Goal: Task Accomplishment & Management: Use online tool/utility

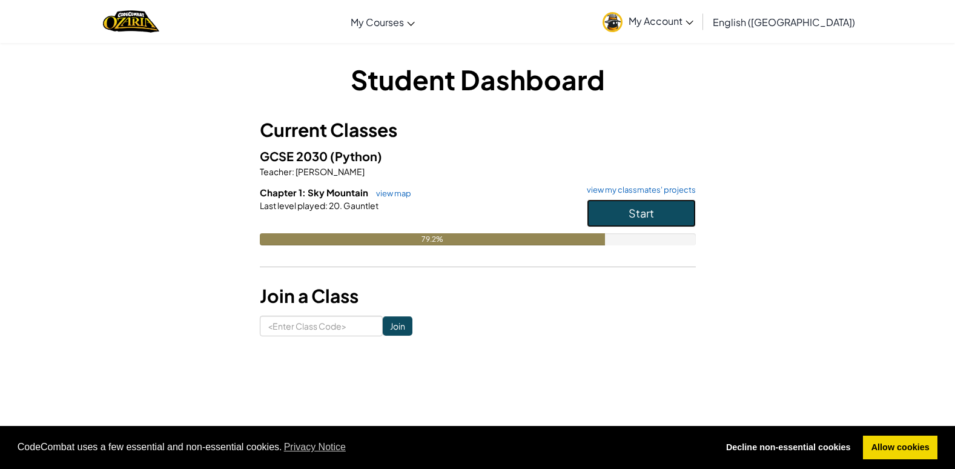
click at [629, 214] on span "Start" at bounding box center [641, 213] width 25 height 14
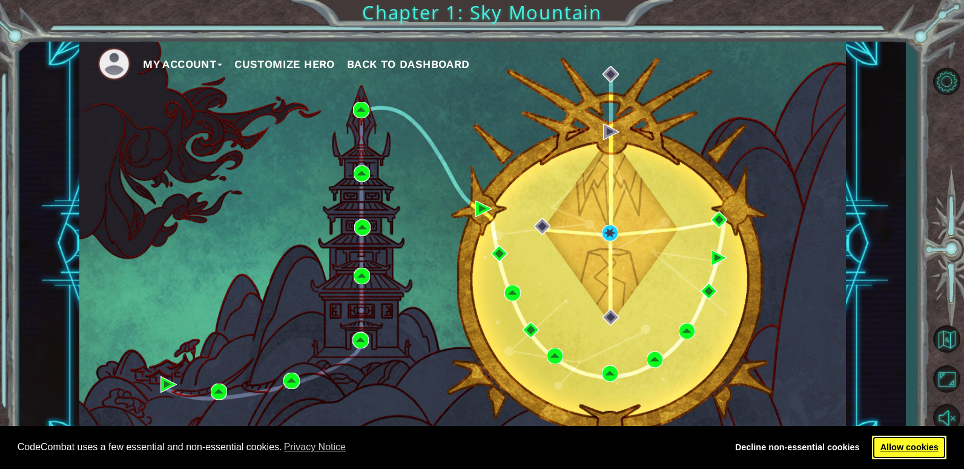
click at [920, 445] on link "Allow cookies" at bounding box center [909, 448] width 75 height 24
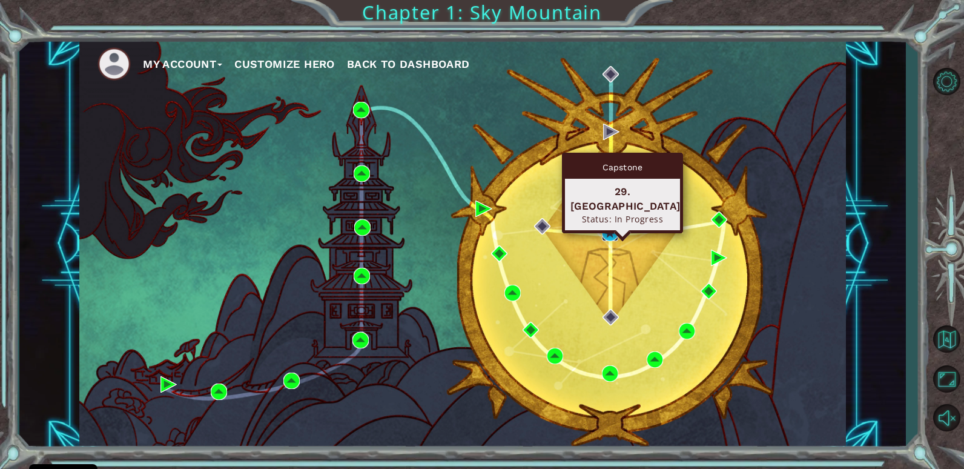
click at [606, 233] on img at bounding box center [610, 233] width 16 height 16
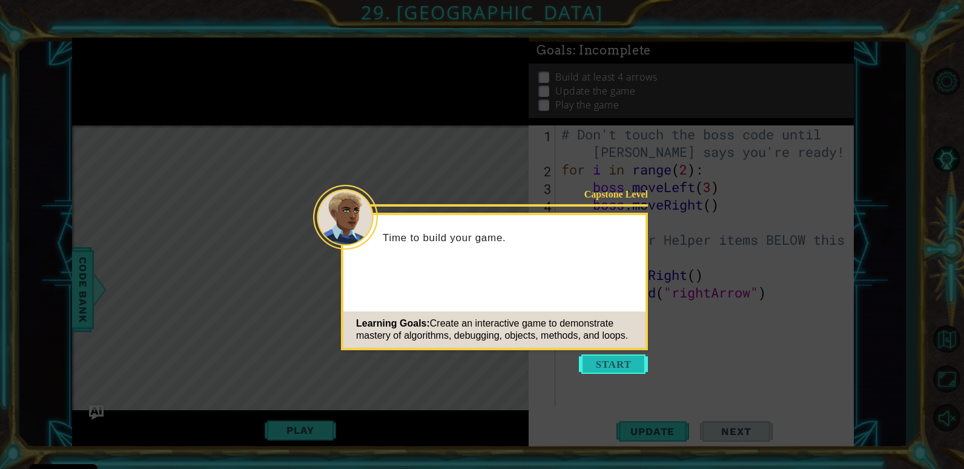
click at [612, 357] on button "Start" at bounding box center [613, 363] width 69 height 19
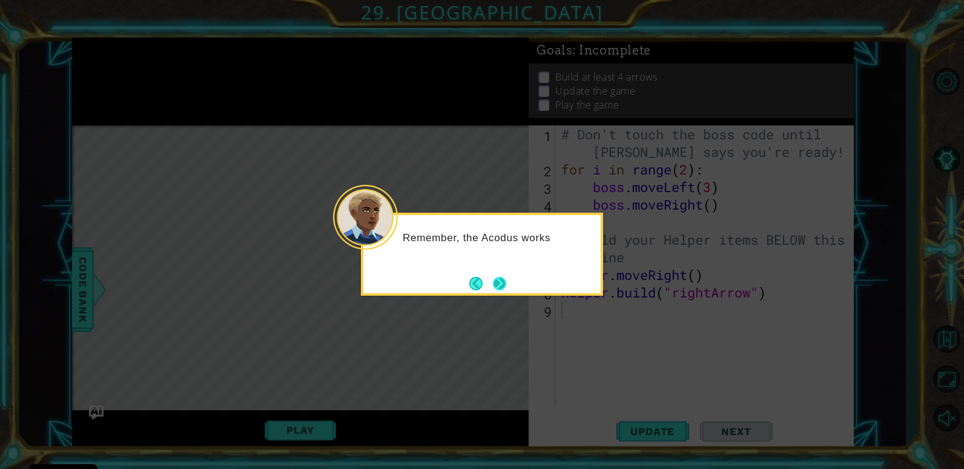
click at [499, 276] on button "Next" at bounding box center [499, 283] width 15 height 15
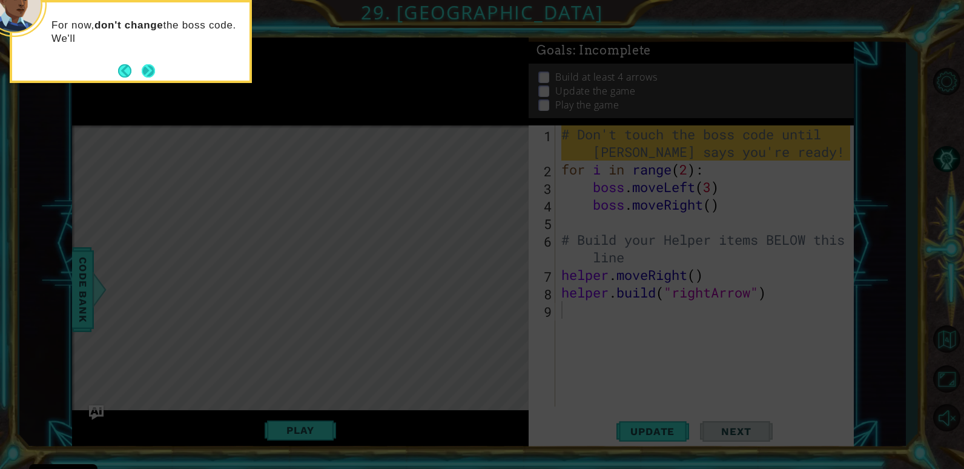
click at [142, 75] on button "Next" at bounding box center [148, 70] width 21 height 21
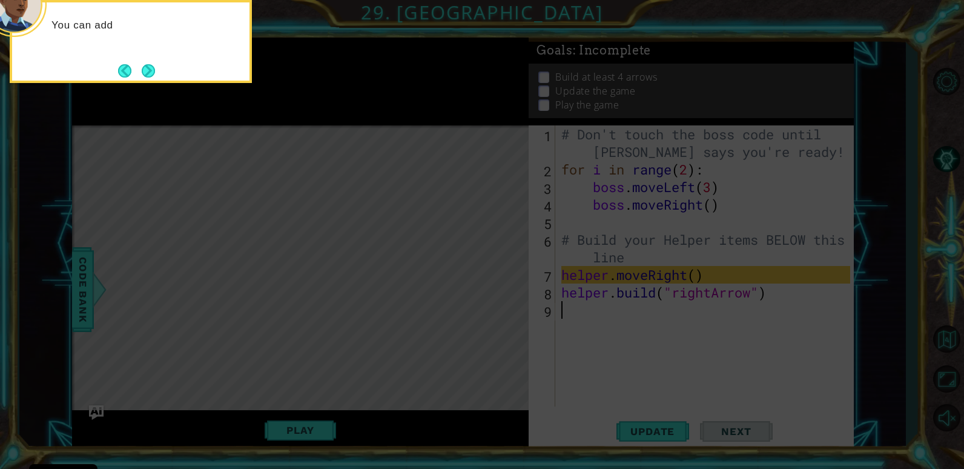
click at [154, 70] on button "Next" at bounding box center [149, 71] width 20 height 20
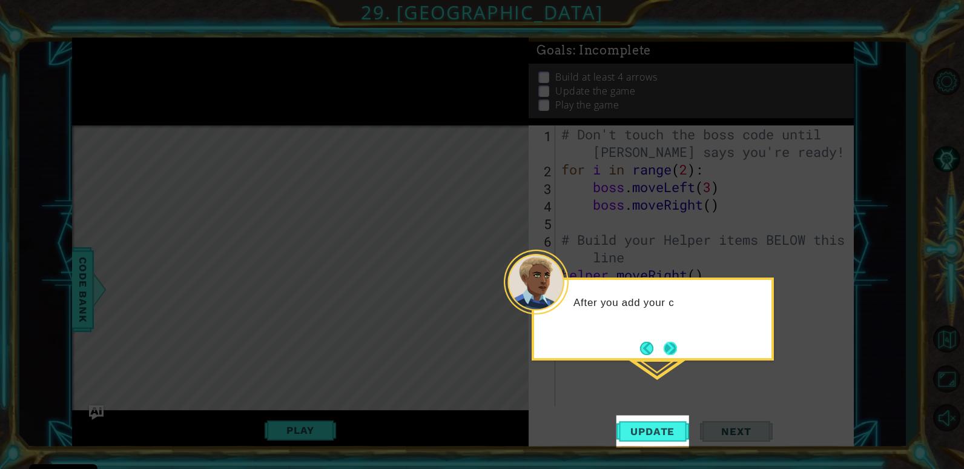
click at [674, 350] on button "Next" at bounding box center [671, 348] width 22 height 22
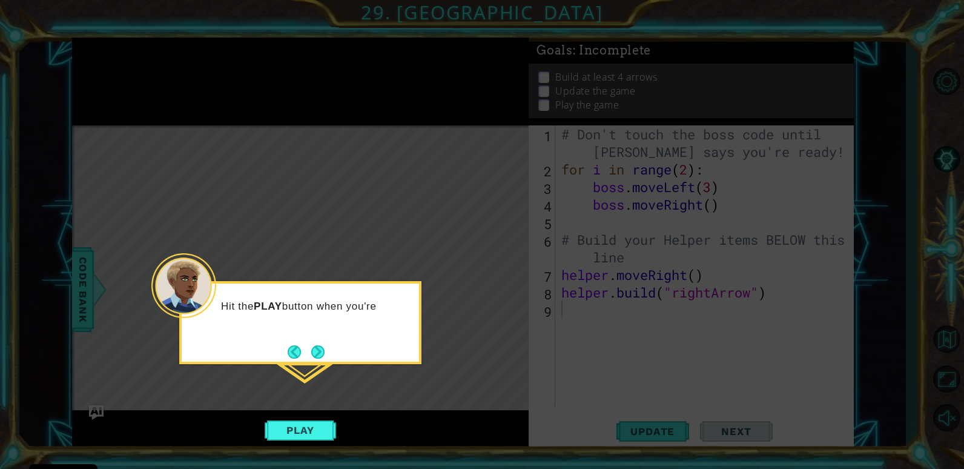
drag, startPoint x: 291, startPoint y: 415, endPoint x: 297, endPoint y: 404, distance: 12.2
click at [291, 416] on icon at bounding box center [482, 234] width 964 height 469
click at [314, 351] on button "Next" at bounding box center [318, 351] width 22 height 22
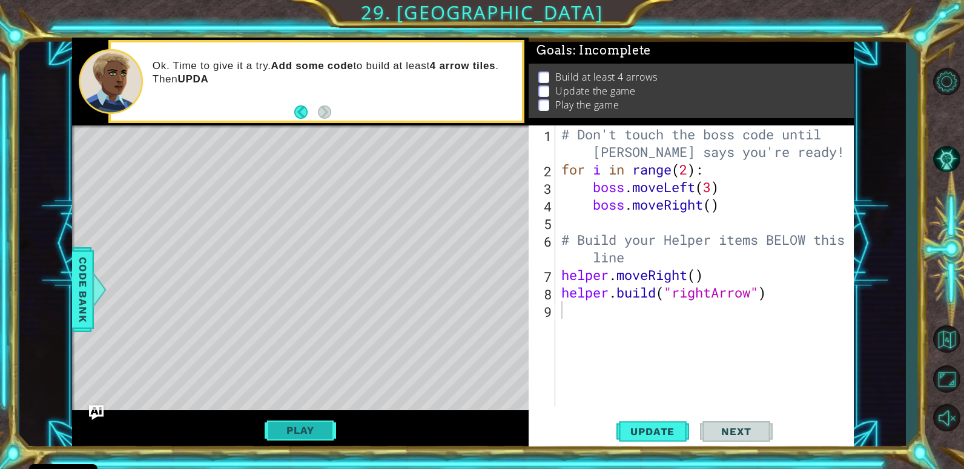
click at [313, 421] on button "Play" at bounding box center [300, 430] width 71 height 23
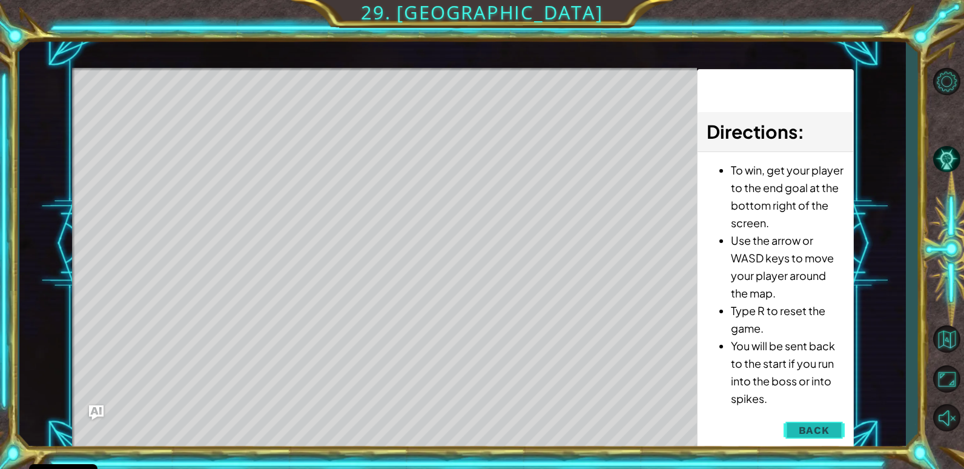
click at [828, 434] on span "Back" at bounding box center [814, 430] width 31 height 12
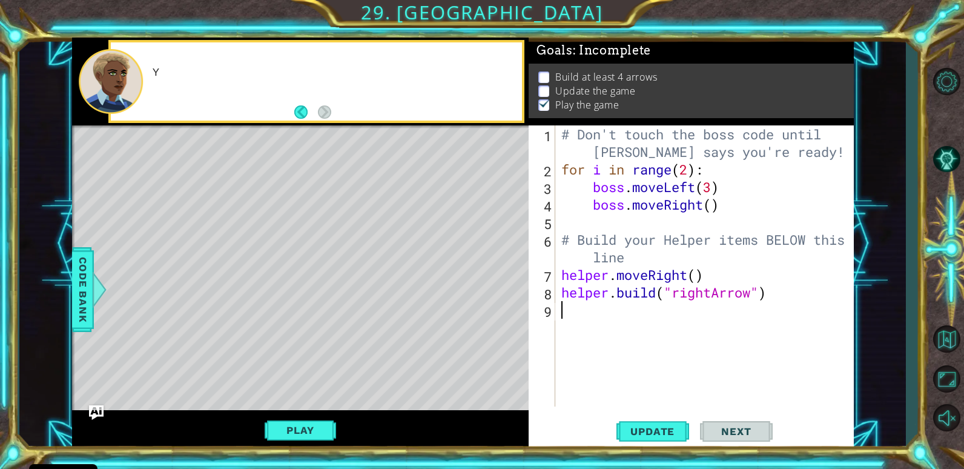
scroll to position [4, 0]
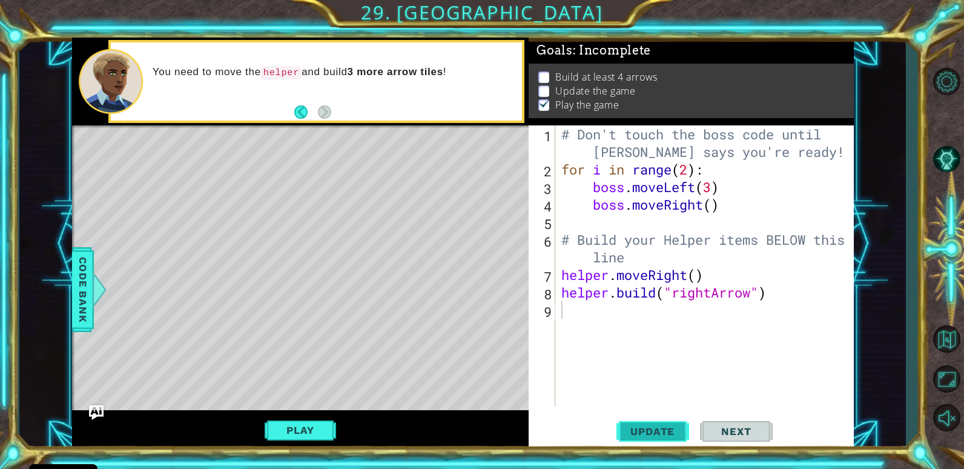
drag, startPoint x: 660, startPoint y: 430, endPoint x: 666, endPoint y: 425, distance: 7.4
click at [666, 425] on span "Update" at bounding box center [653, 431] width 68 height 12
drag, startPoint x: 442, startPoint y: 358, endPoint x: 416, endPoint y: 363, distance: 26.6
click at [418, 362] on div "Level Map" at bounding box center [352, 303] width 560 height 357
click at [413, 377] on div "Level Map" at bounding box center [352, 303] width 560 height 357
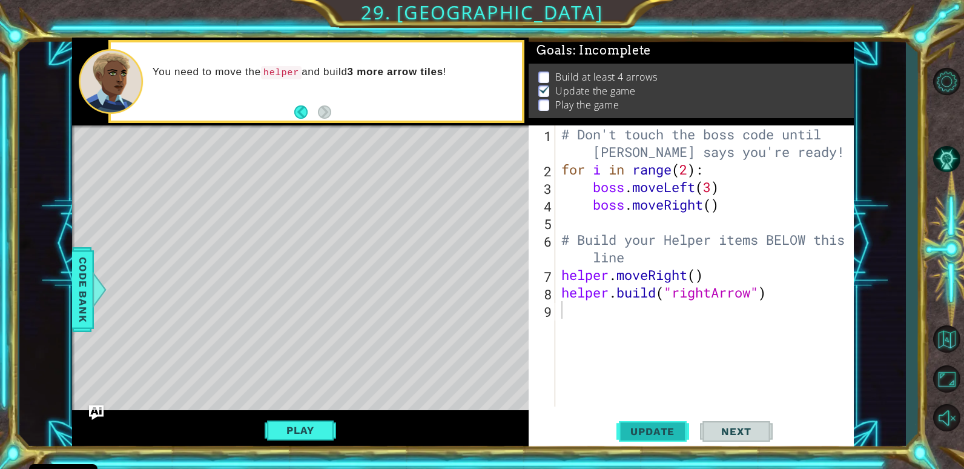
click at [653, 436] on span "Update" at bounding box center [653, 431] width 68 height 12
click at [580, 308] on div "# Don't touch the boss code until [PERSON_NAME] says you're ready! for i in ran…" at bounding box center [707, 292] width 297 height 334
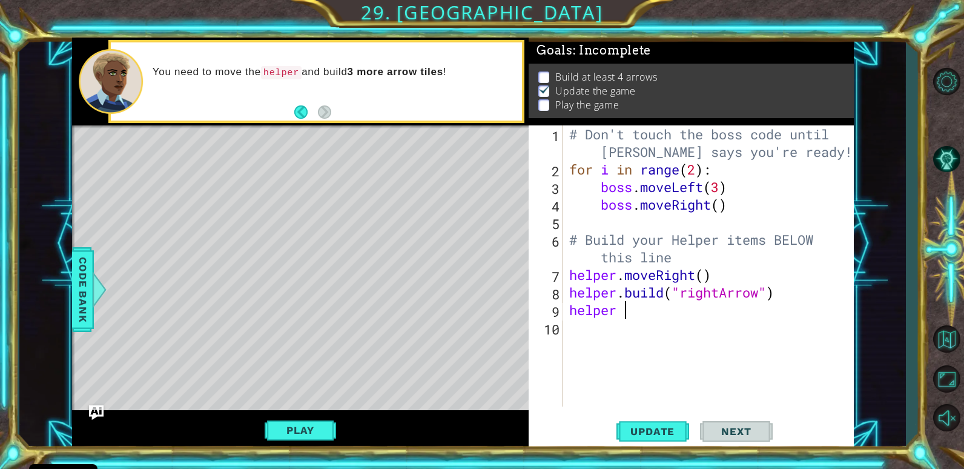
scroll to position [0, 2]
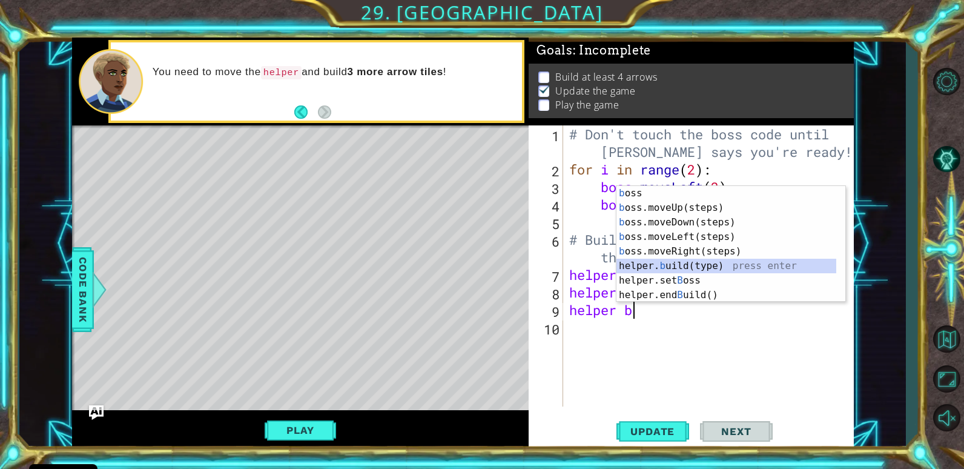
click at [703, 270] on div "b oss press enter b oss.moveUp(steps) press enter b oss.moveDown(steps) press e…" at bounding box center [727, 258] width 220 height 145
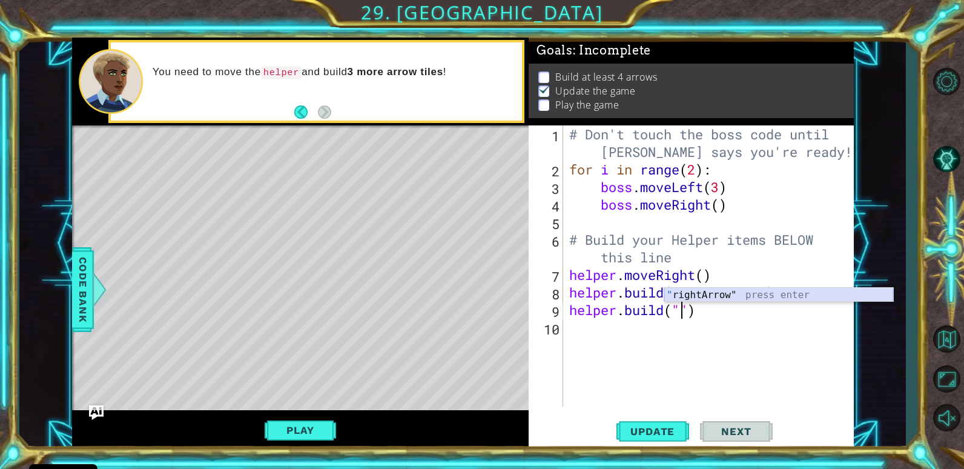
click at [692, 296] on div "" rightArrow" press enter" at bounding box center [779, 310] width 229 height 44
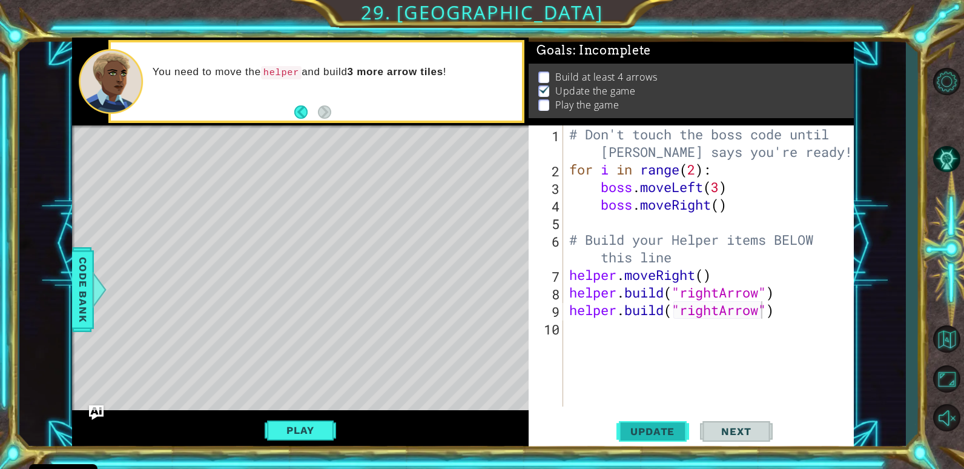
click at [647, 432] on span "Update" at bounding box center [653, 431] width 68 height 12
click at [308, 427] on button "Play" at bounding box center [300, 430] width 71 height 23
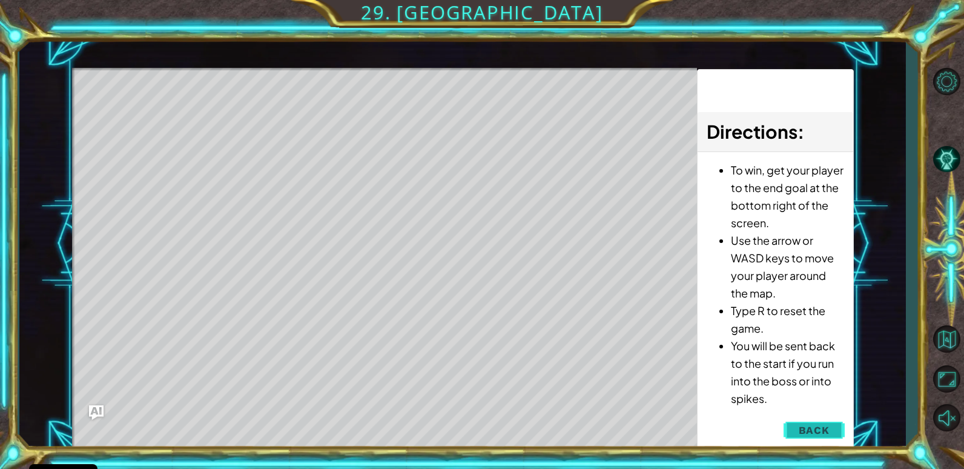
click at [843, 433] on button "Back" at bounding box center [814, 430] width 61 height 24
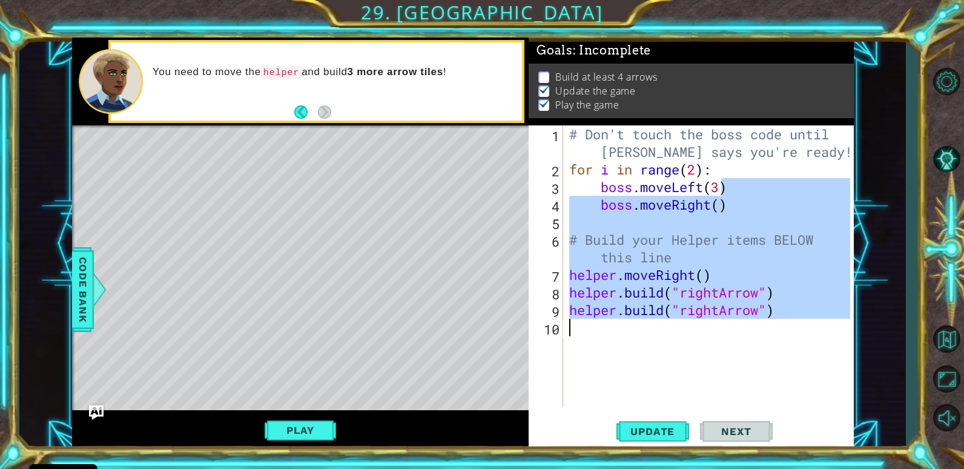
drag, startPoint x: 722, startPoint y: 190, endPoint x: 658, endPoint y: 319, distance: 144.1
click at [662, 331] on div "# Don't touch the boss code until [PERSON_NAME] says you're ready! for i in ran…" at bounding box center [712, 292] width 290 height 334
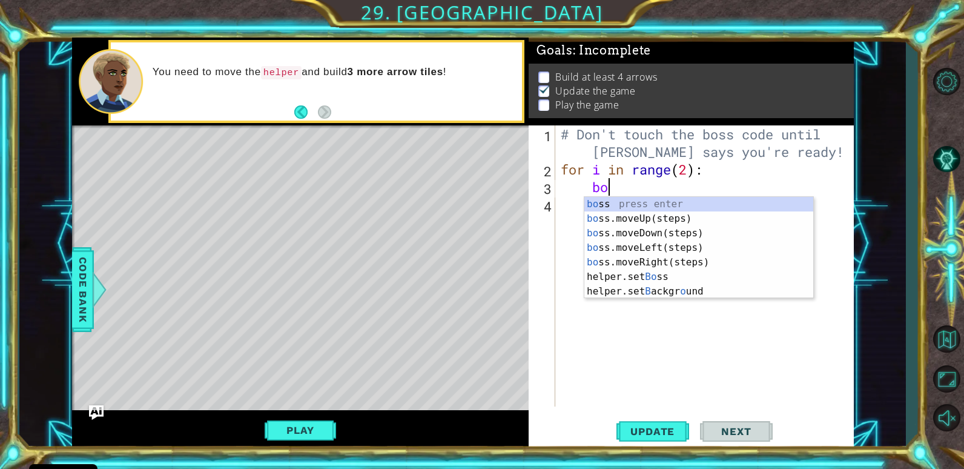
type textarea "b"
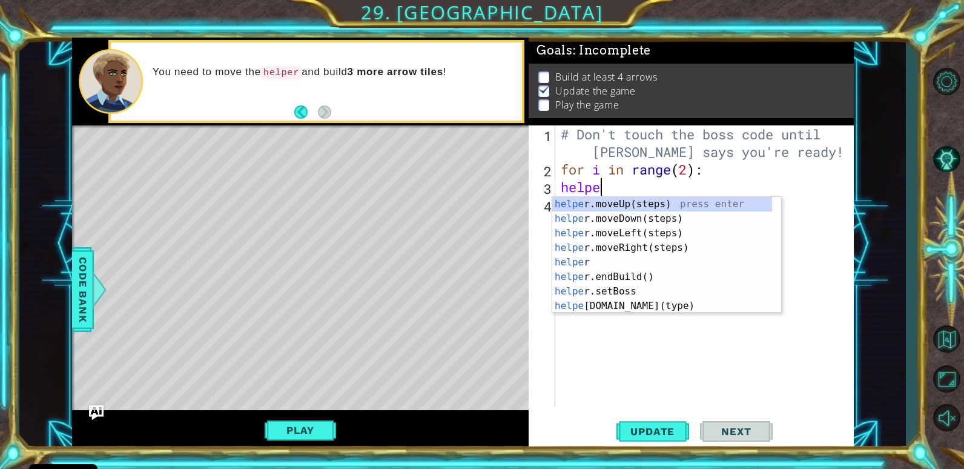
scroll to position [0, 2]
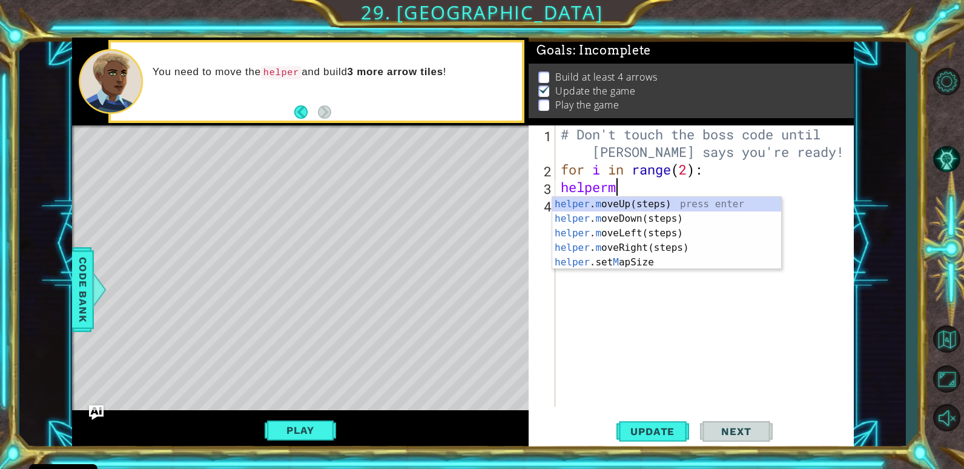
type textarea "helpermo"
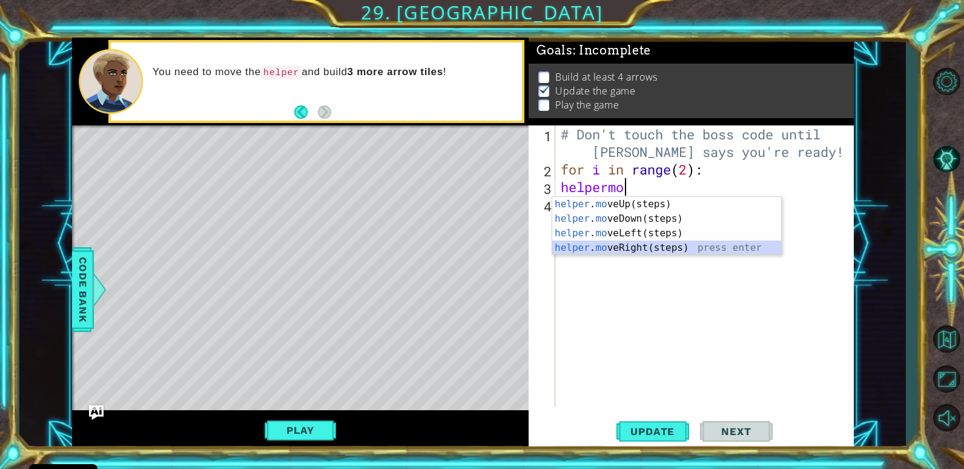
click at [609, 247] on div "helper . mo veUp(steps) press enter helper . mo veDown(steps) press enter helpe…" at bounding box center [667, 240] width 229 height 87
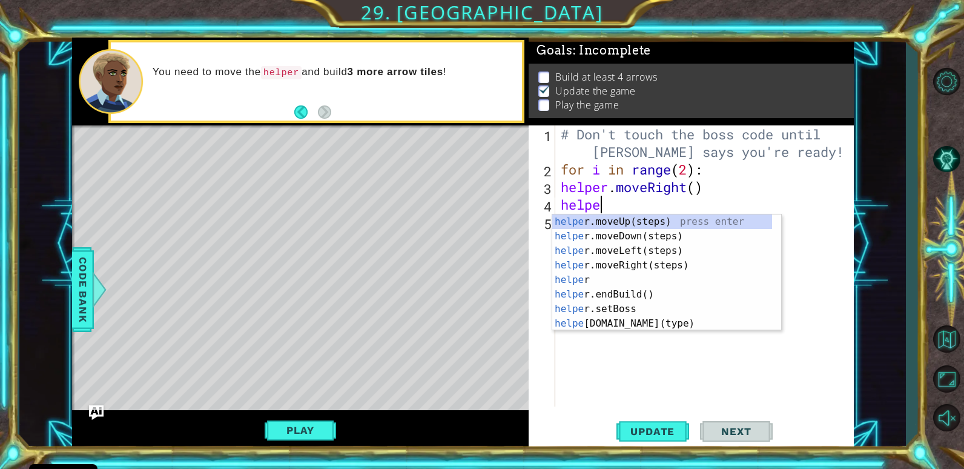
scroll to position [0, 2]
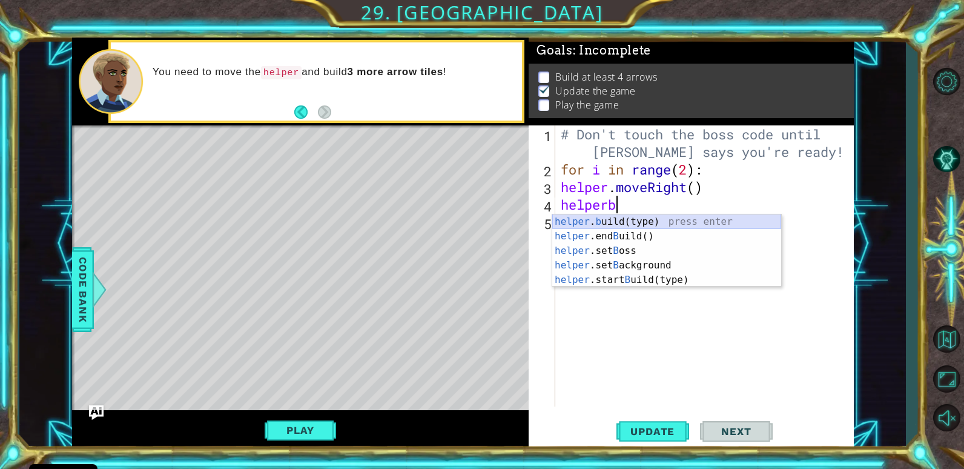
click at [620, 225] on div "helper . b uild(type) press enter helper .end B uild() press enter helper .set …" at bounding box center [667, 265] width 229 height 102
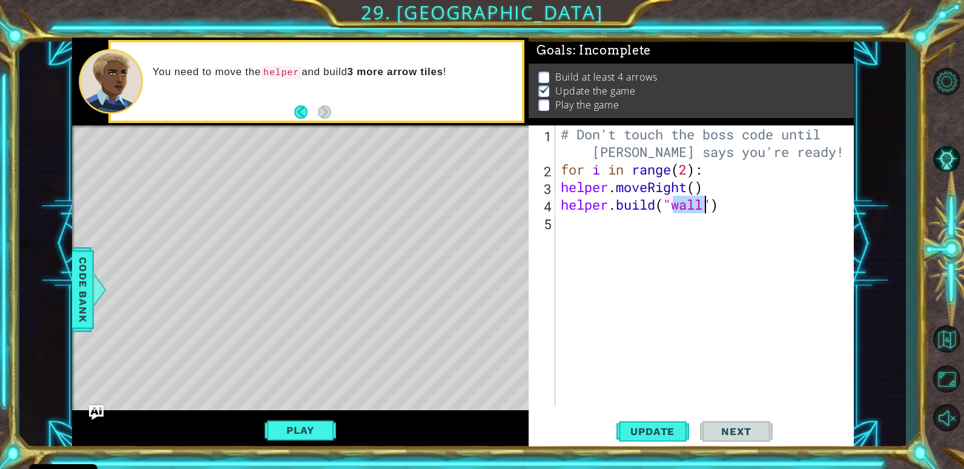
scroll to position [0, 5]
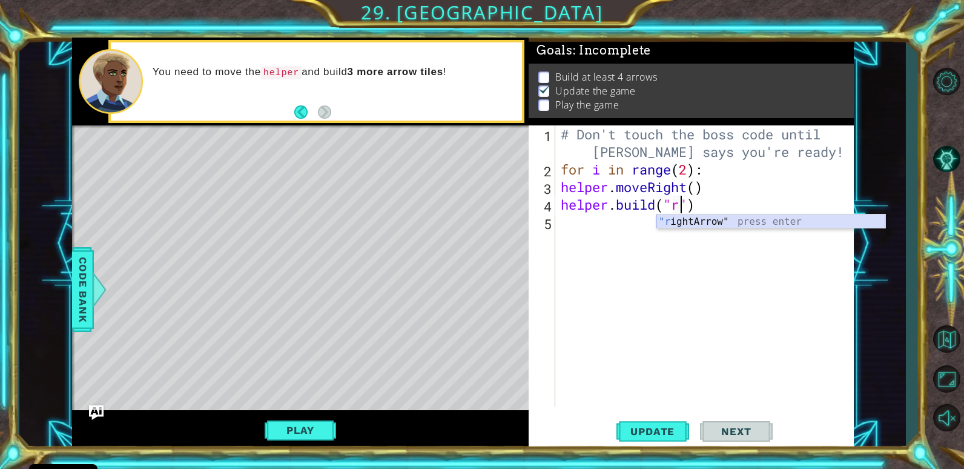
click at [720, 221] on div ""r ightArrow" press enter" at bounding box center [771, 236] width 229 height 44
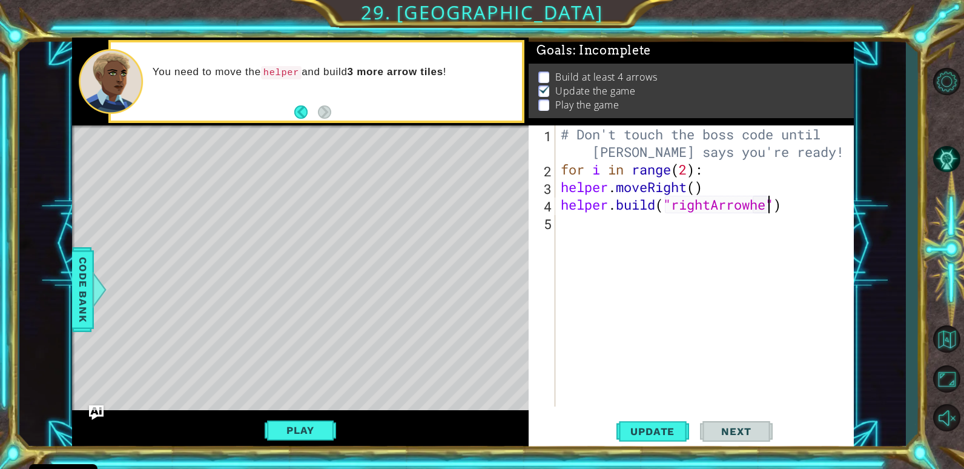
scroll to position [0, 9]
type textarea "[DOMAIN_NAME]("rightArrow")"
click at [557, 216] on div "[DOMAIN_NAME]("rightArrow") 1 2 3 4 5 # Don't touch the boss code until [PERSON…" at bounding box center [690, 265] width 322 height 281
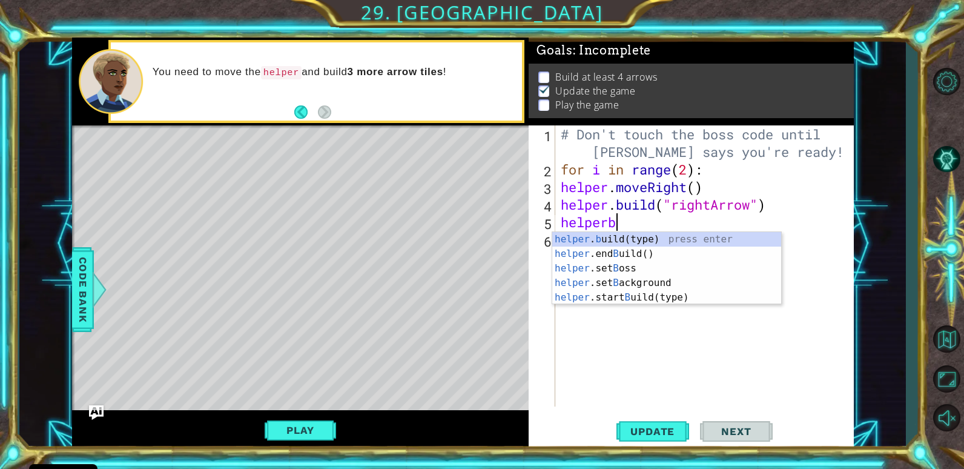
scroll to position [0, 2]
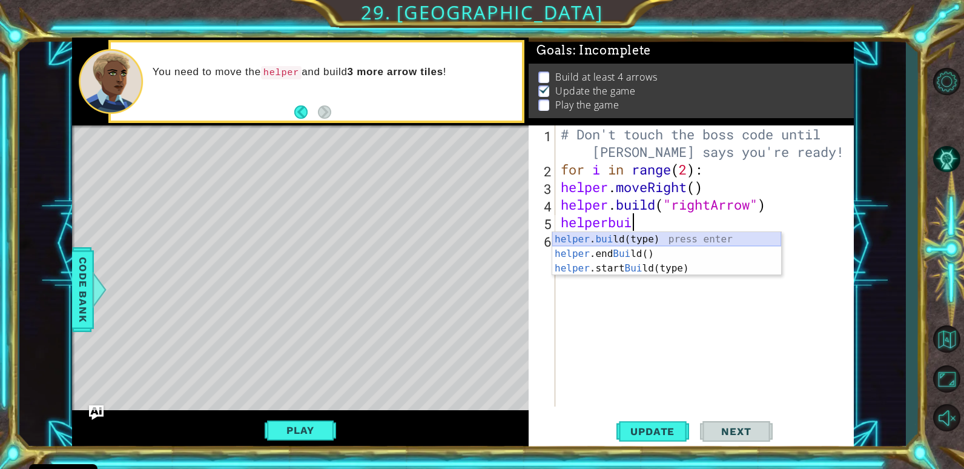
click at [642, 241] on div "helper . [PERSON_NAME](type) press enter helper .end [PERSON_NAME]() press ente…" at bounding box center [667, 268] width 229 height 73
type textarea "[DOMAIN_NAME]("wall")"
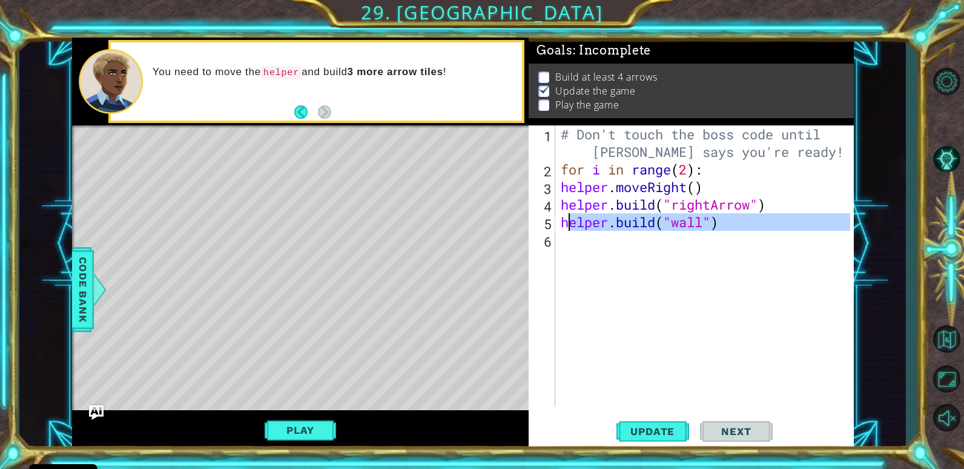
click at [573, 250] on div "# Don't touch the boss code until [PERSON_NAME] says you're ready! for i in ran…" at bounding box center [708, 292] width 298 height 334
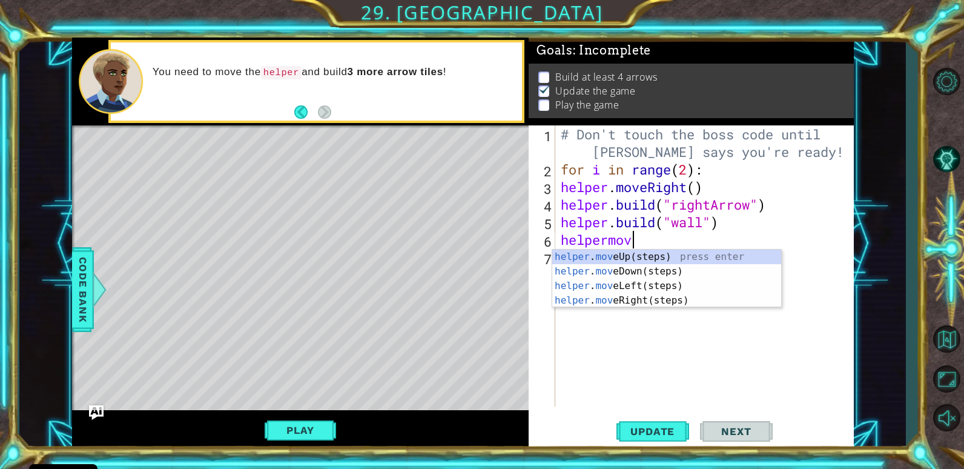
type textarea "helpermove"
click at [642, 273] on div "helper . move Up(steps) press enter helper . move Down(steps) press enter helpe…" at bounding box center [667, 293] width 229 height 87
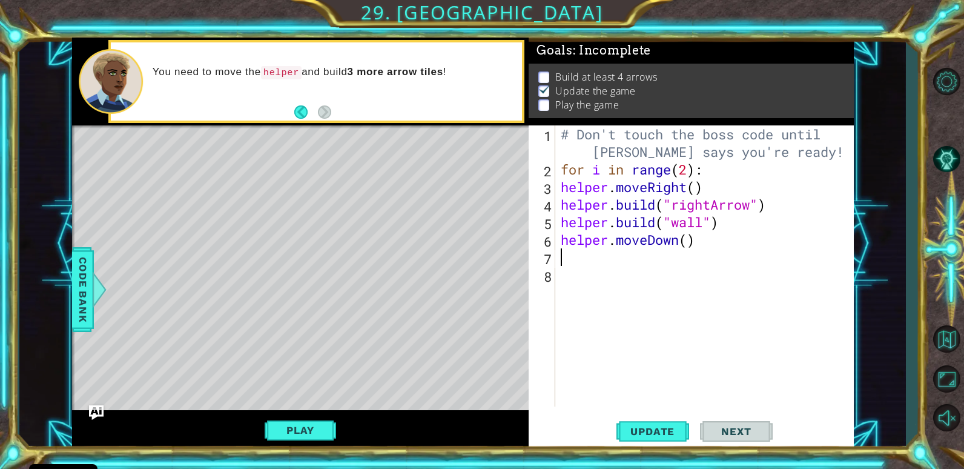
click at [652, 432] on span "Update" at bounding box center [653, 431] width 68 height 12
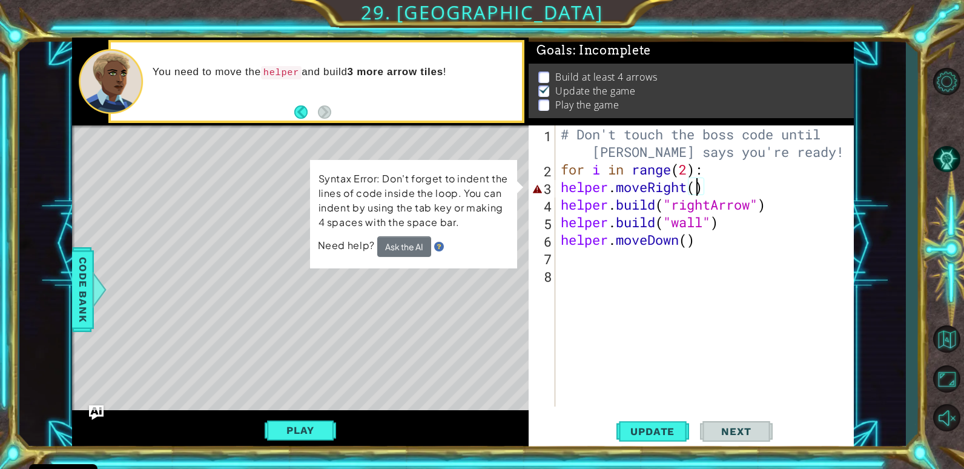
click at [696, 190] on div "# Don't touch the boss code until [PERSON_NAME] says you're ready! for i in ran…" at bounding box center [708, 292] width 298 height 334
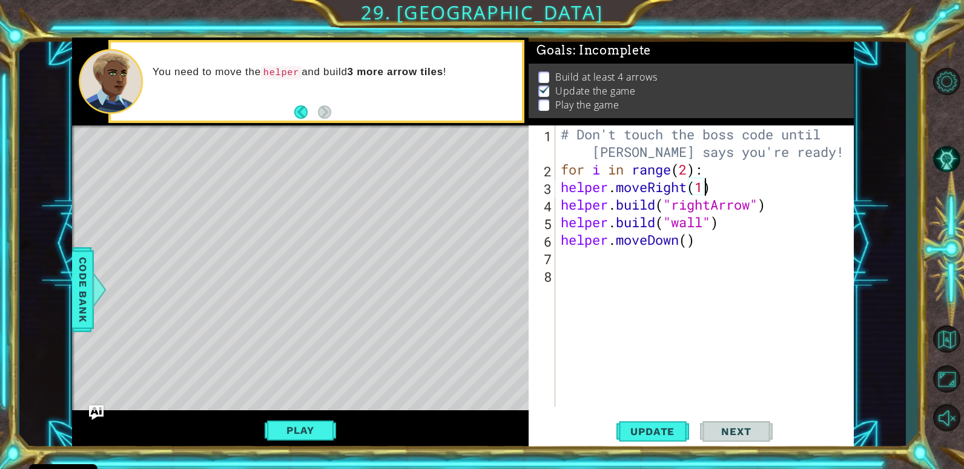
scroll to position [0, 6]
click at [667, 437] on span "Update" at bounding box center [653, 431] width 68 height 12
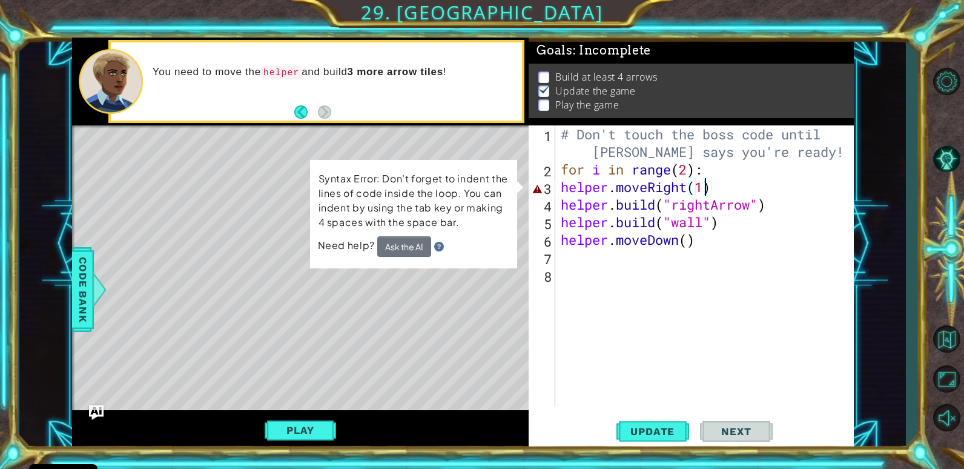
type textarea "helper.moveRight()"
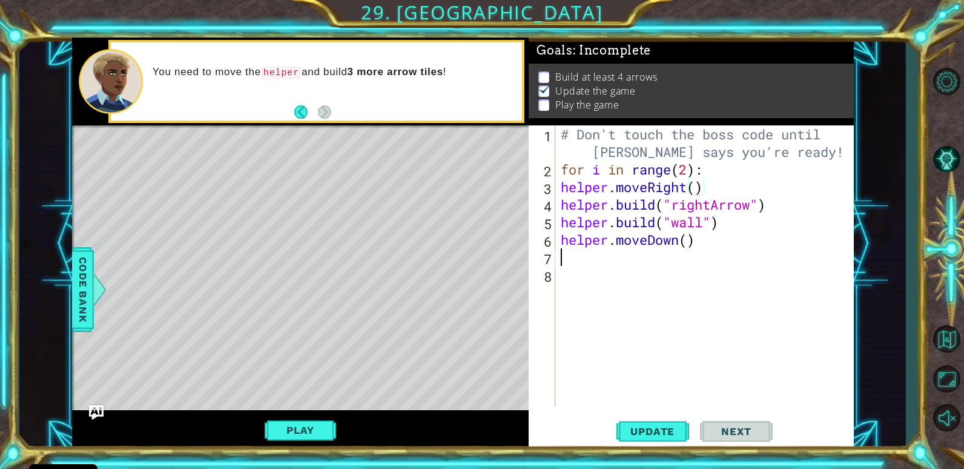
click at [566, 255] on div "# Don't touch the boss code until [PERSON_NAME] says you're ready! for i in ran…" at bounding box center [708, 292] width 298 height 334
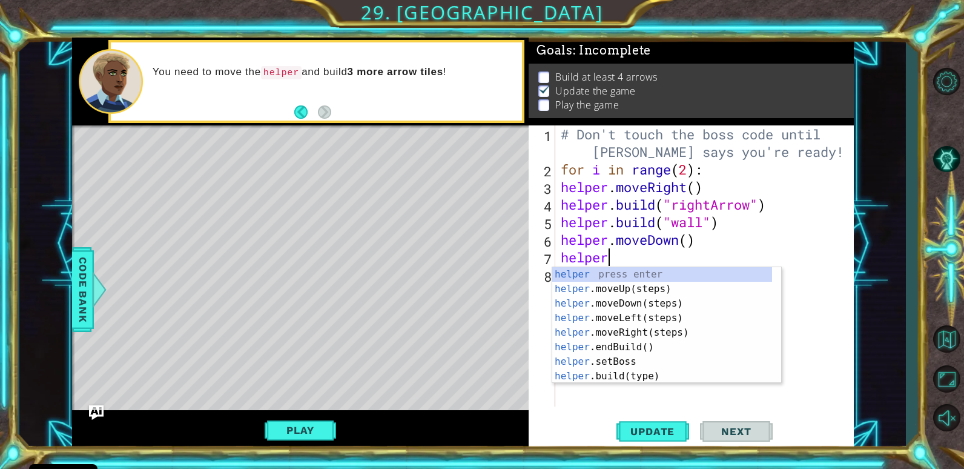
scroll to position [0, 2]
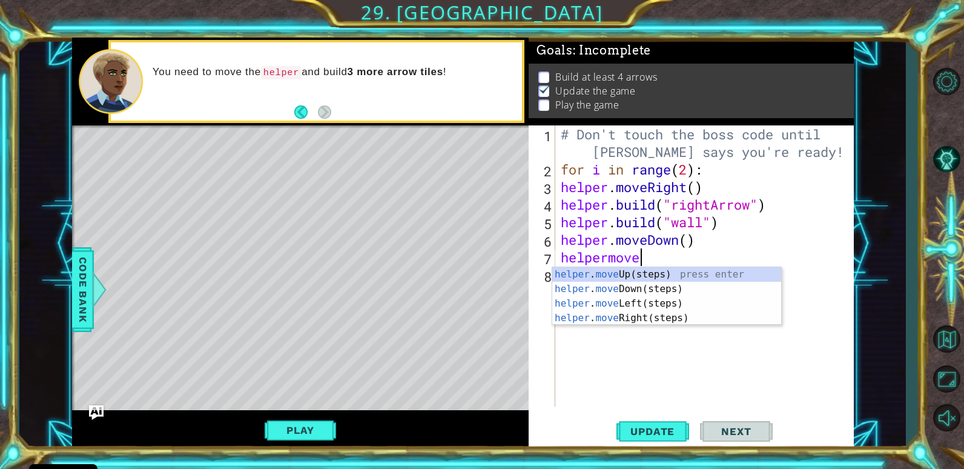
type textarea "helpermove"
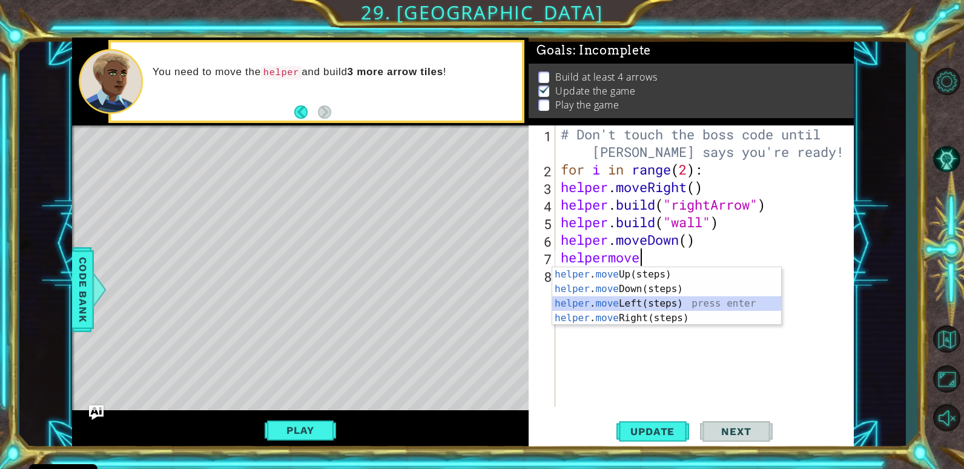
click at [628, 299] on div "helper . move Up(steps) press enter helper . move Down(steps) press enter helpe…" at bounding box center [667, 310] width 229 height 87
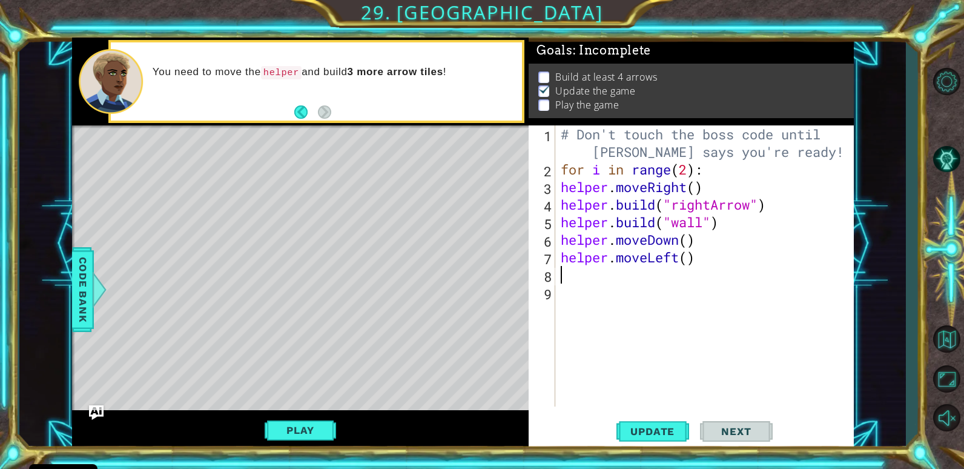
scroll to position [0, 0]
click at [657, 441] on button "Update" at bounding box center [653, 431] width 73 height 33
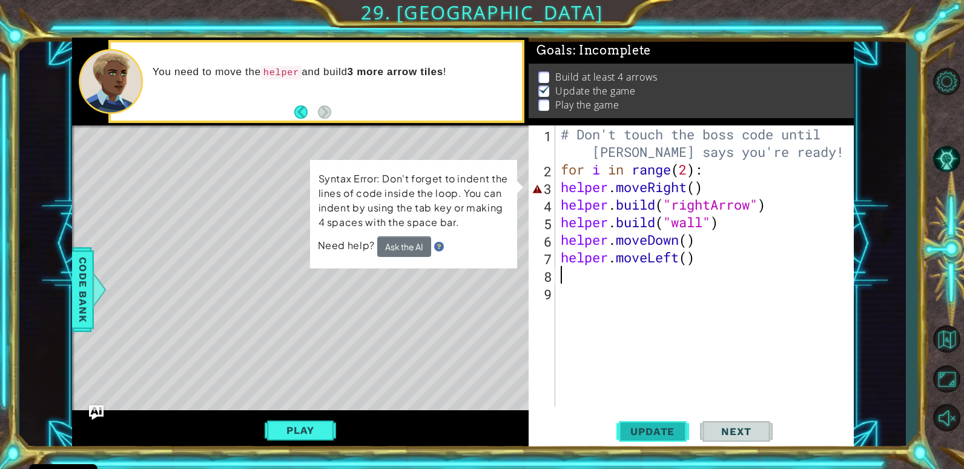
click at [657, 439] on button "Update" at bounding box center [653, 431] width 73 height 33
click at [320, 419] on div "Play" at bounding box center [300, 430] width 457 height 40
click at [325, 419] on button "Play" at bounding box center [300, 430] width 71 height 23
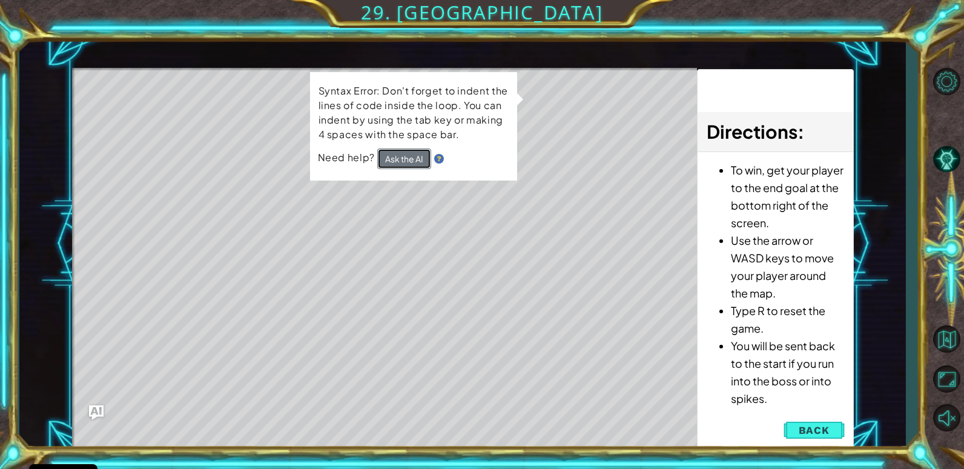
click at [402, 158] on button "Ask the AI" at bounding box center [404, 158] width 54 height 21
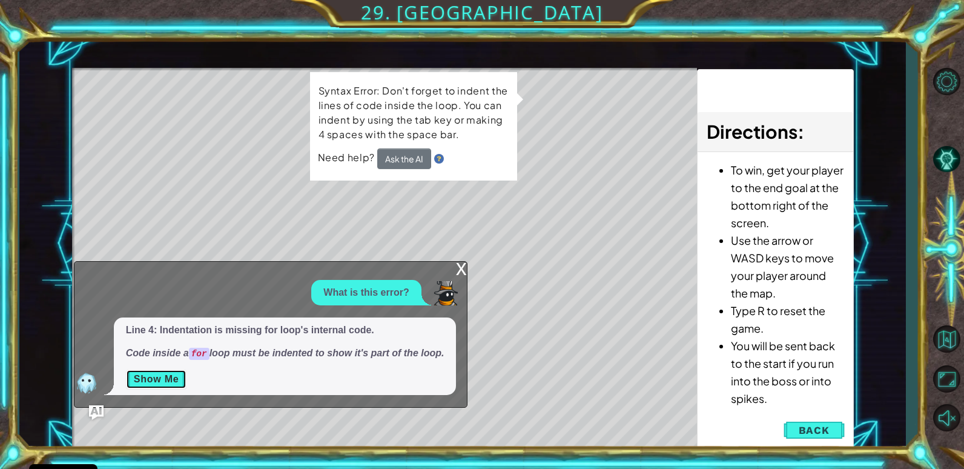
click at [164, 379] on button "Show Me" at bounding box center [156, 379] width 61 height 19
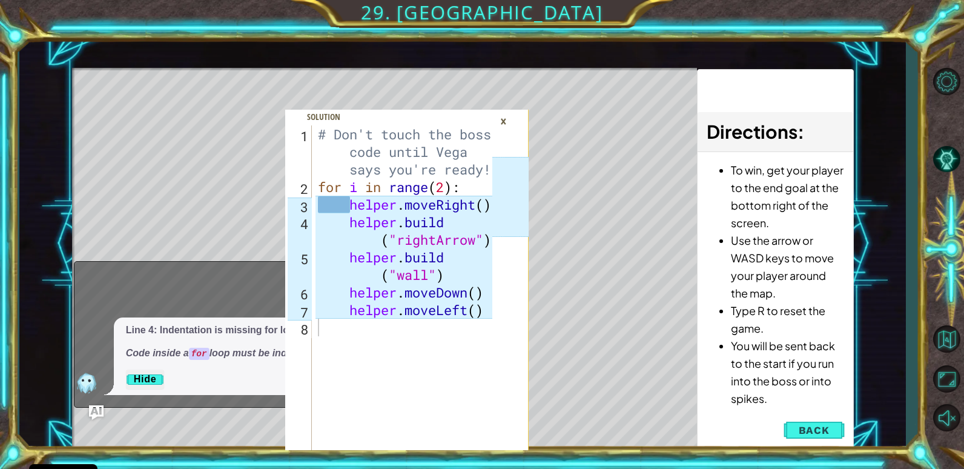
drag, startPoint x: 531, startPoint y: 288, endPoint x: 293, endPoint y: 397, distance: 262.1
click at [529, 290] on div "1 2 3 4 5 6 7 8 # Don't touch the boss code until [PERSON_NAME] says you're rea…" at bounding box center [463, 244] width 782 height 413
click at [508, 117] on div "×" at bounding box center [503, 121] width 19 height 21
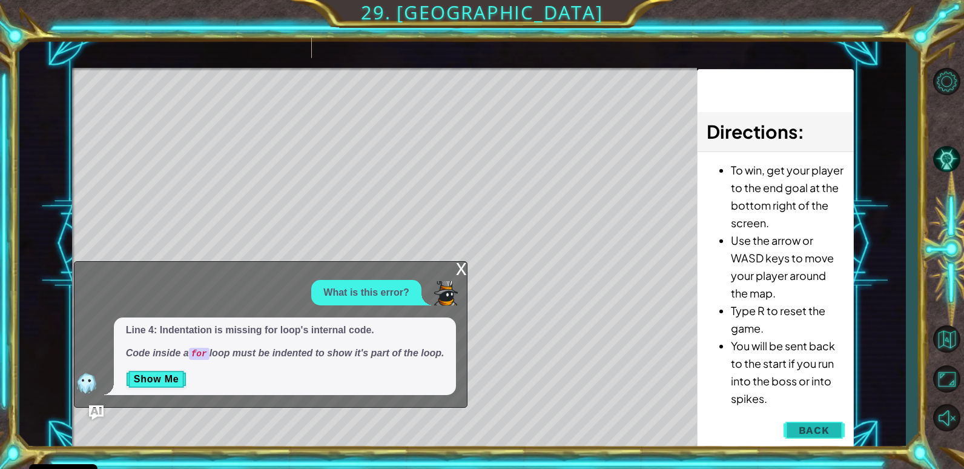
click at [825, 425] on span "Back" at bounding box center [814, 430] width 31 height 12
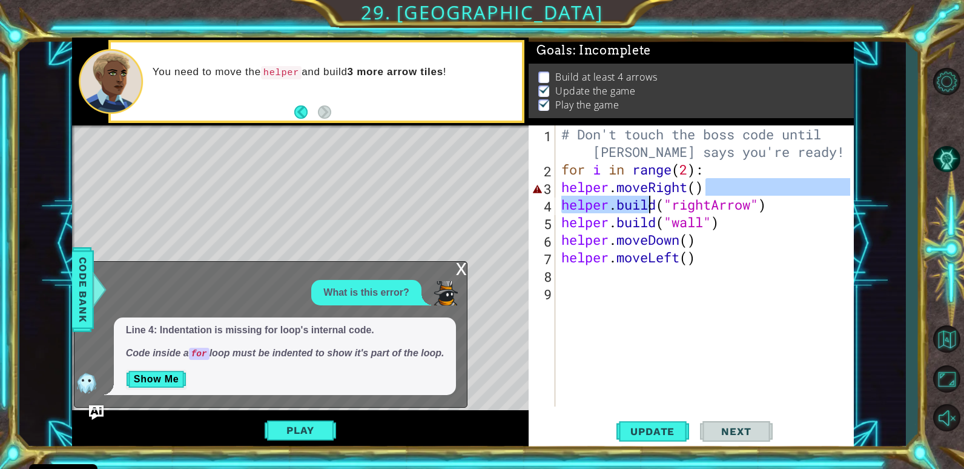
drag, startPoint x: 709, startPoint y: 187, endPoint x: 653, endPoint y: 199, distance: 57.6
click at [653, 199] on div "# Don't touch the boss code until [PERSON_NAME] says you're ready! for i in ran…" at bounding box center [707, 292] width 297 height 334
click at [720, 183] on div "# Don't touch the boss code until [PERSON_NAME] says you're ready! for i in ran…" at bounding box center [704, 265] width 291 height 281
drag, startPoint x: 708, startPoint y: 186, endPoint x: 563, endPoint y: 196, distance: 145.2
click at [563, 196] on div "# Don't touch the boss code until [PERSON_NAME] says you're ready! for i in ran…" at bounding box center [707, 292] width 297 height 334
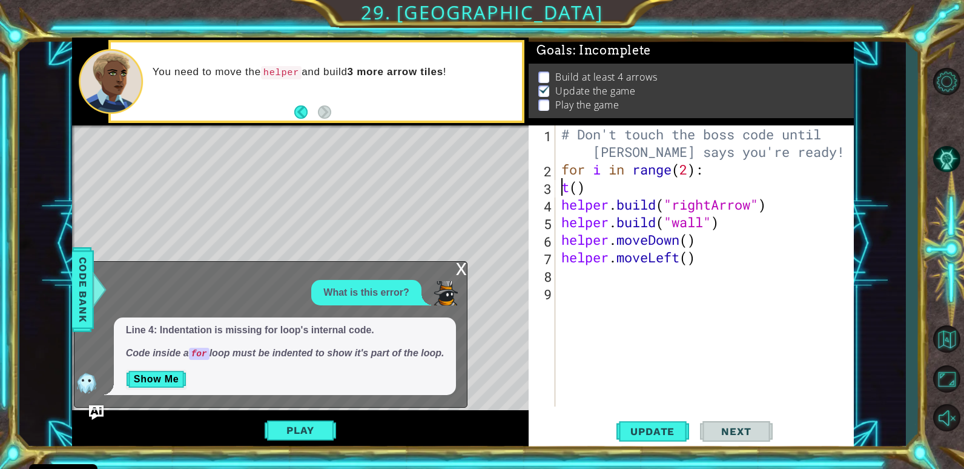
drag, startPoint x: 561, startPoint y: 190, endPoint x: 684, endPoint y: 181, distance: 123.4
click at [684, 181] on div "# Don't touch the boss code until [PERSON_NAME] says you're ready! for i in ran…" at bounding box center [707, 292] width 297 height 334
click at [589, 188] on div "# Don't touch the boss code until [PERSON_NAME] says you're ready! for i in ran…" at bounding box center [707, 292] width 297 height 334
type textarea "t"
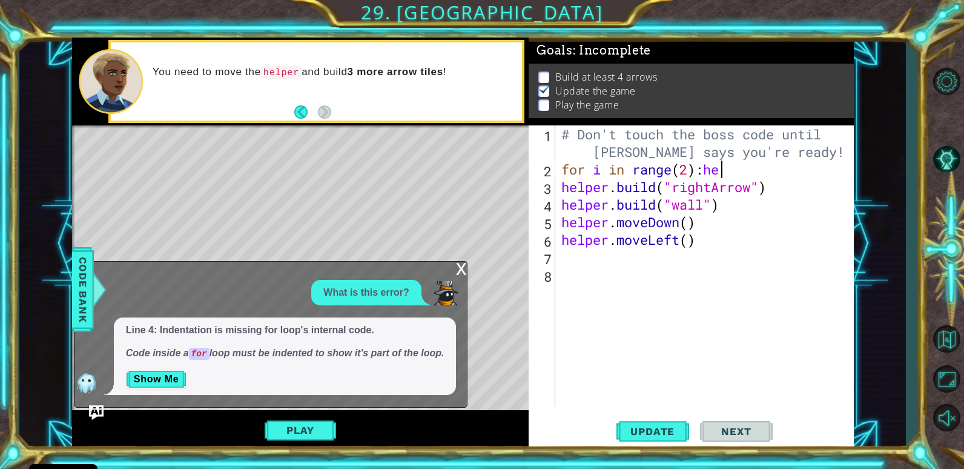
scroll to position [0, 6]
click at [563, 176] on div "# Don't touch the boss code until [PERSON_NAME] says you're ready! for i in ran…" at bounding box center [707, 292] width 297 height 334
click at [709, 171] on div "# Don't touch the boss code until [PERSON_NAME] says you're ready! for i in ran…" at bounding box center [707, 292] width 297 height 334
type textarea "for i in range(2)"
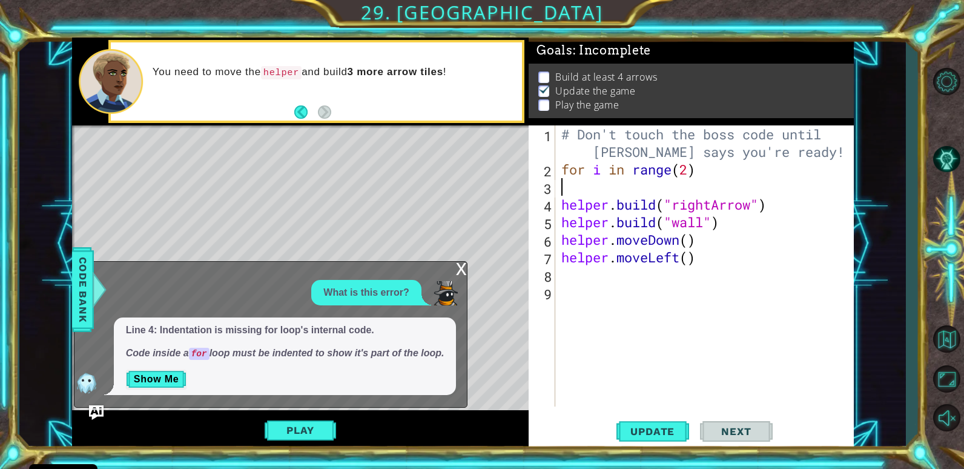
scroll to position [0, 0]
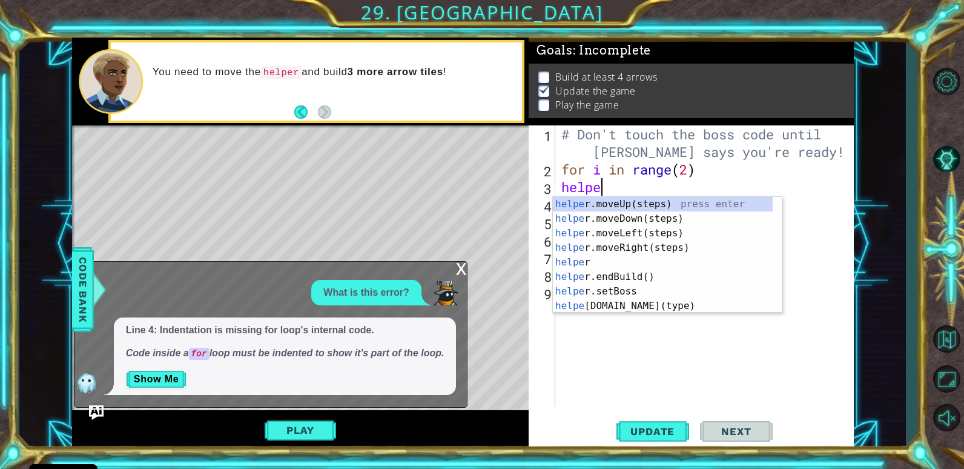
type textarea "helper"
drag, startPoint x: 645, startPoint y: 259, endPoint x: 659, endPoint y: 260, distance: 14.0
click at [648, 259] on div "helper press enter helper .moveUp(steps) press enter helper .moveDown(steps) pr…" at bounding box center [663, 269] width 220 height 145
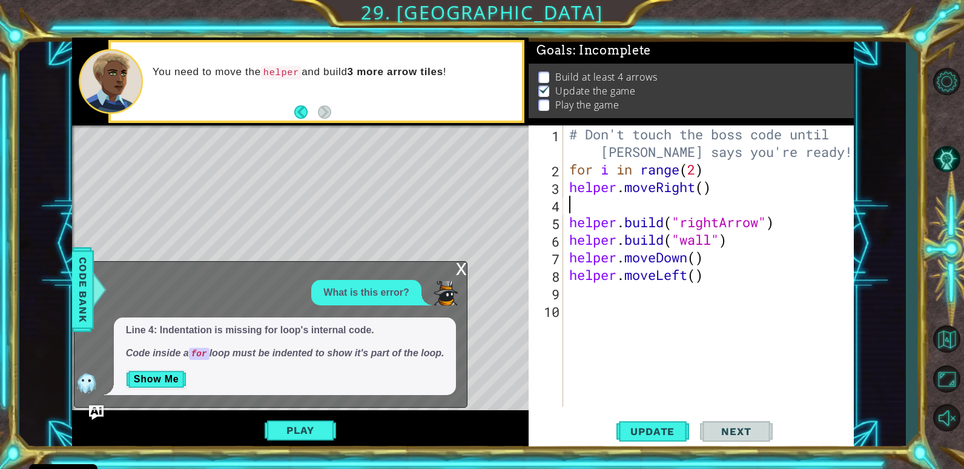
scroll to position [0, 0]
click at [647, 424] on button "Update" at bounding box center [653, 431] width 73 height 33
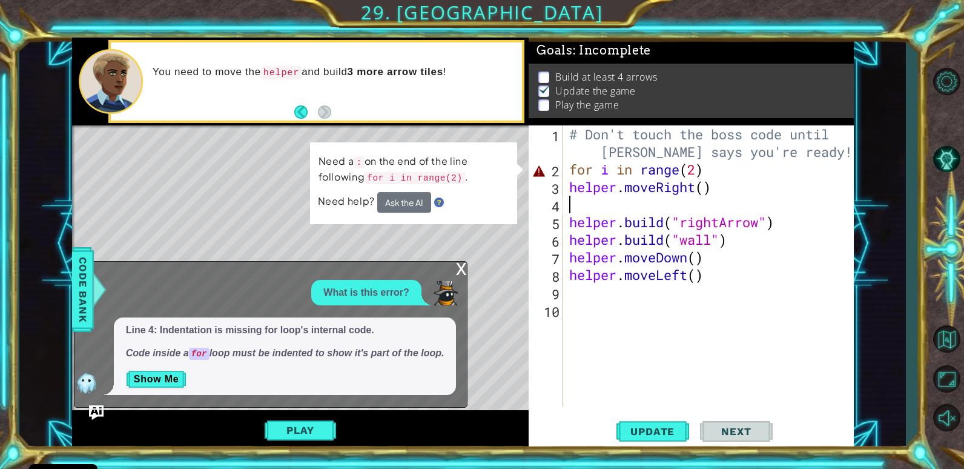
click at [611, 171] on div "# Don't touch the boss code until [PERSON_NAME] says you're ready! for i in ran…" at bounding box center [712, 292] width 290 height 334
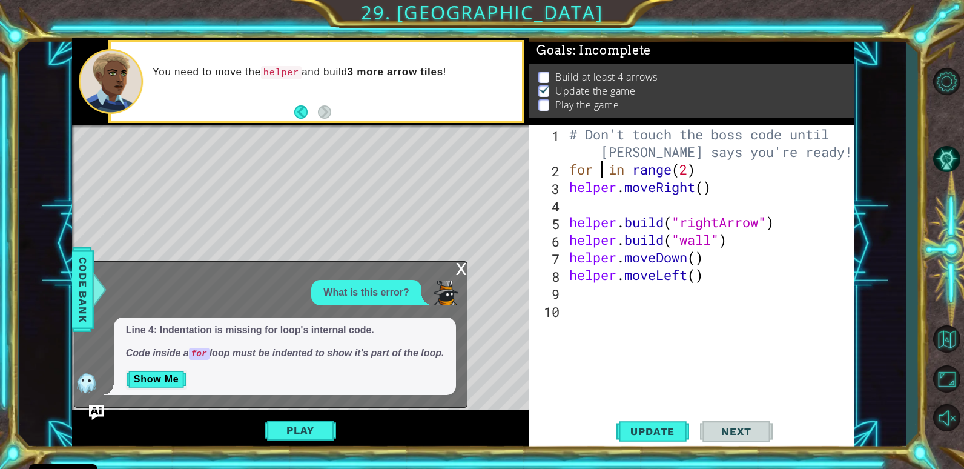
scroll to position [0, 2]
type textarea "for in range(2)"
click at [632, 203] on div "# Don't touch the boss code until [PERSON_NAME] says you're ready! for in range…" at bounding box center [712, 292] width 290 height 334
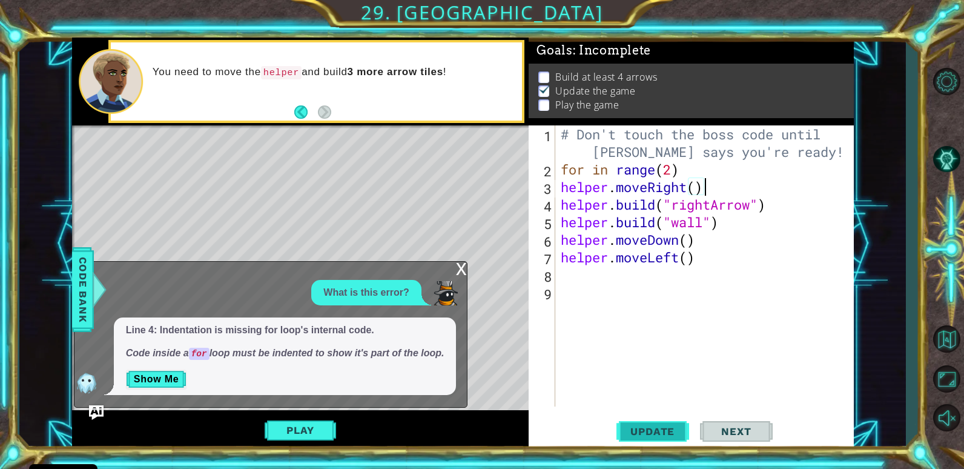
click at [669, 429] on span "Update" at bounding box center [653, 431] width 68 height 12
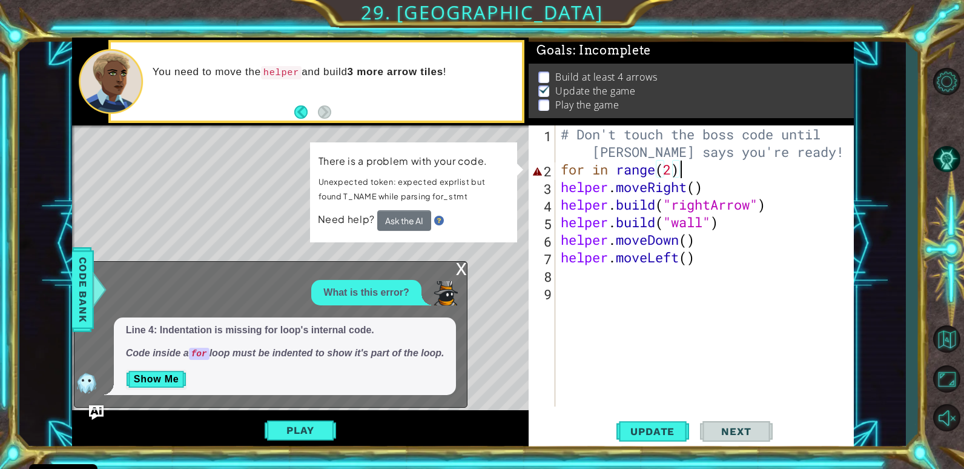
click at [680, 169] on div "# Don't touch the boss code until [PERSON_NAME] says you're ready! for in range…" at bounding box center [708, 292] width 298 height 334
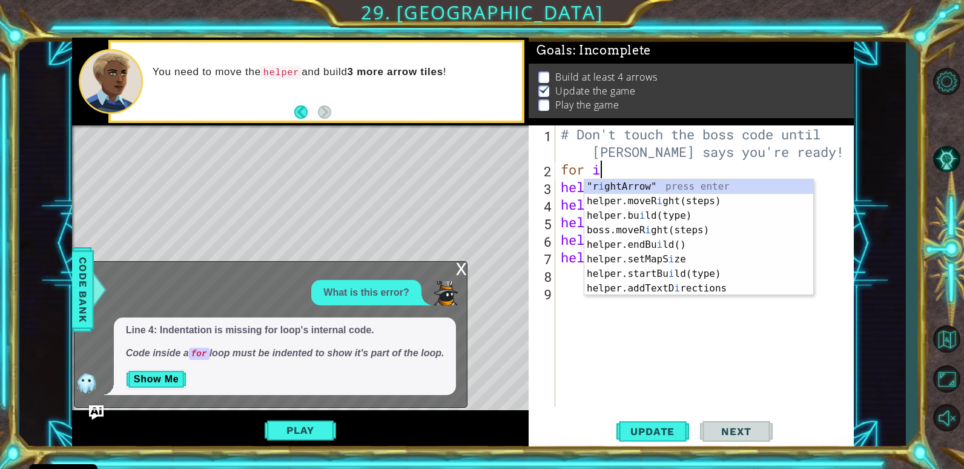
type textarea "f"
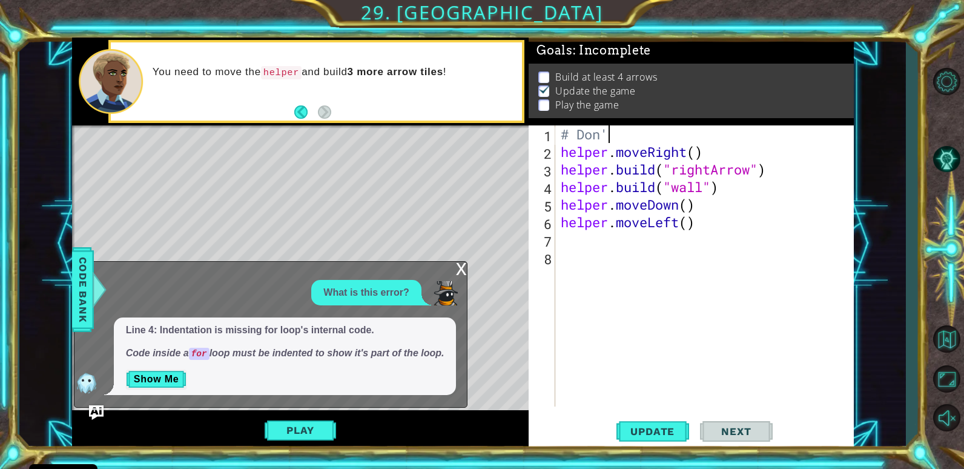
type textarea "#"
click at [658, 434] on span "Update" at bounding box center [653, 431] width 68 height 12
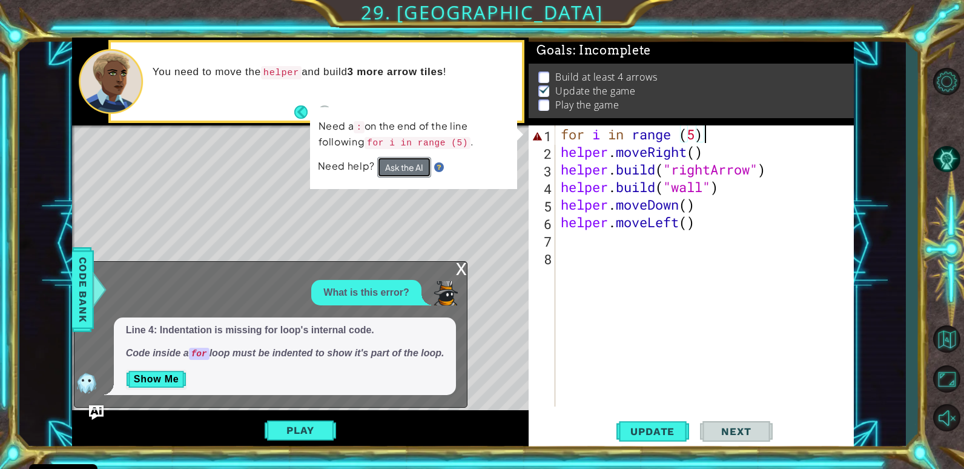
click at [426, 164] on button "Ask the AI" at bounding box center [404, 167] width 54 height 21
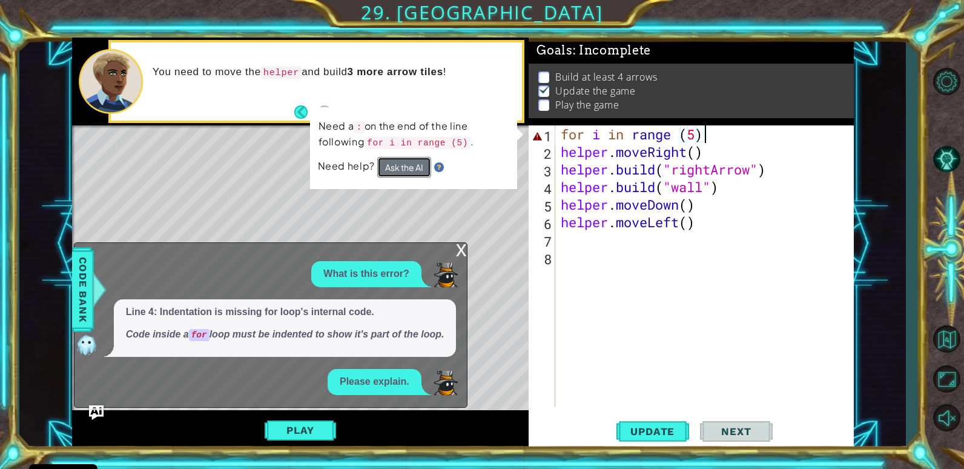
click at [411, 167] on button "Ask the AI" at bounding box center [404, 167] width 54 height 21
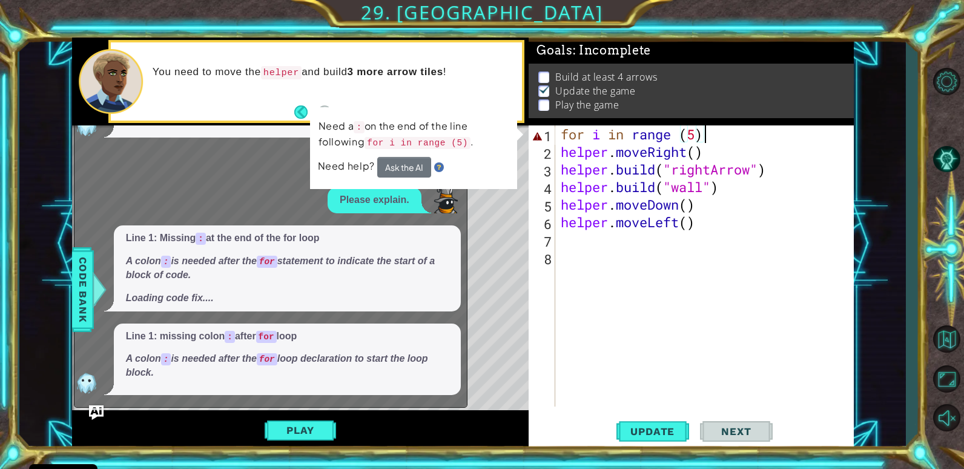
scroll to position [125, 0]
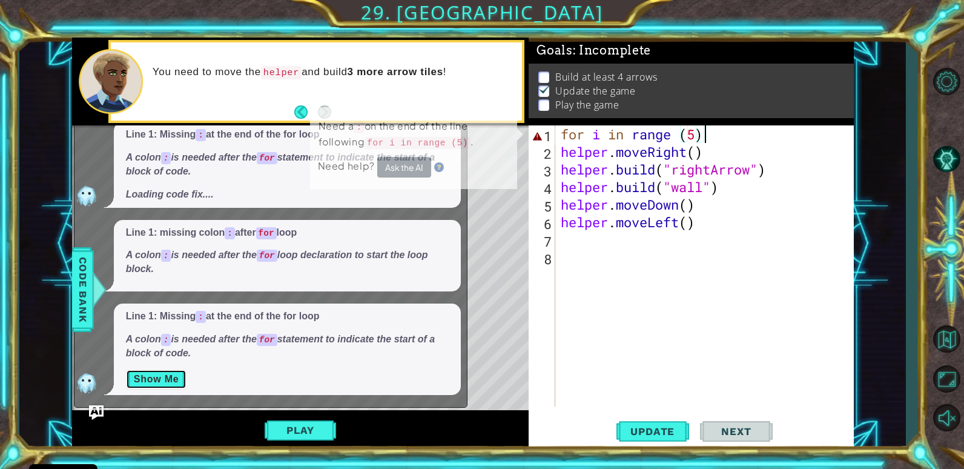
click at [172, 370] on button "Show Me" at bounding box center [156, 379] width 61 height 19
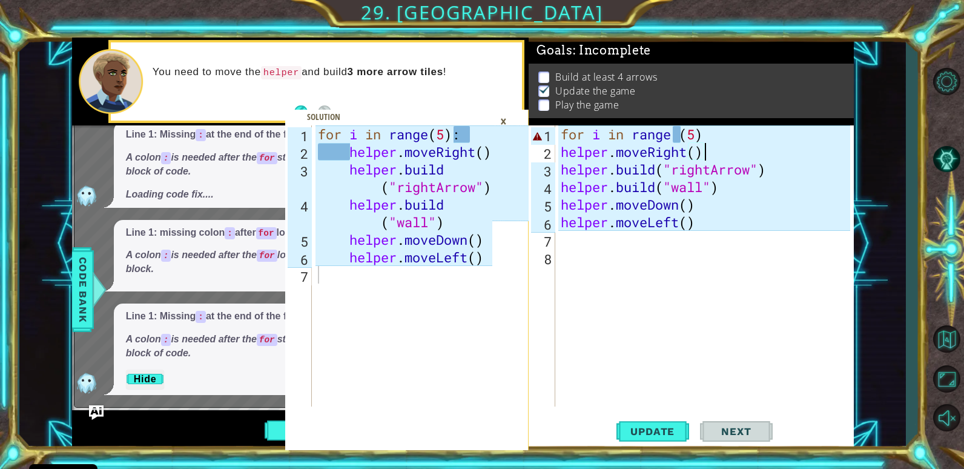
click at [712, 143] on div "for i in range ( 5 ) helper . moveRight ( ) helper . build ( "rightArrow" ) hel…" at bounding box center [708, 283] width 298 height 316
click at [711, 140] on div "for i in range ( 5 ) helper . moveRight ( ) helper . build ( "rightArrow" ) hel…" at bounding box center [708, 283] width 298 height 316
click at [652, 423] on button "Update" at bounding box center [653, 431] width 73 height 33
click at [500, 123] on div "×" at bounding box center [503, 121] width 19 height 21
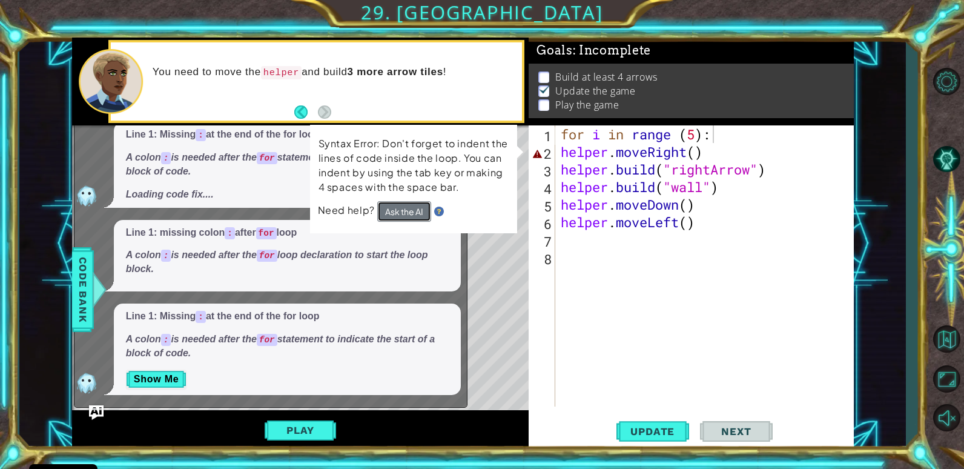
click at [397, 216] on button "Ask the AI" at bounding box center [404, 211] width 54 height 21
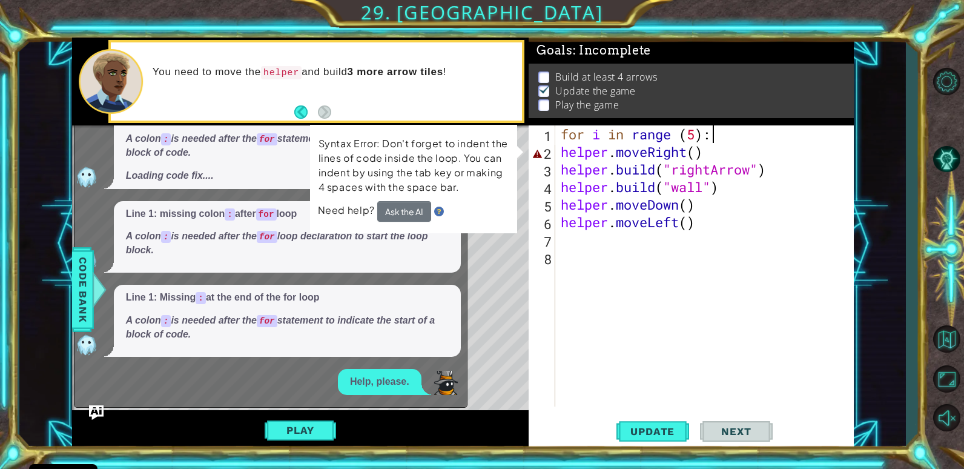
scroll to position [247, 0]
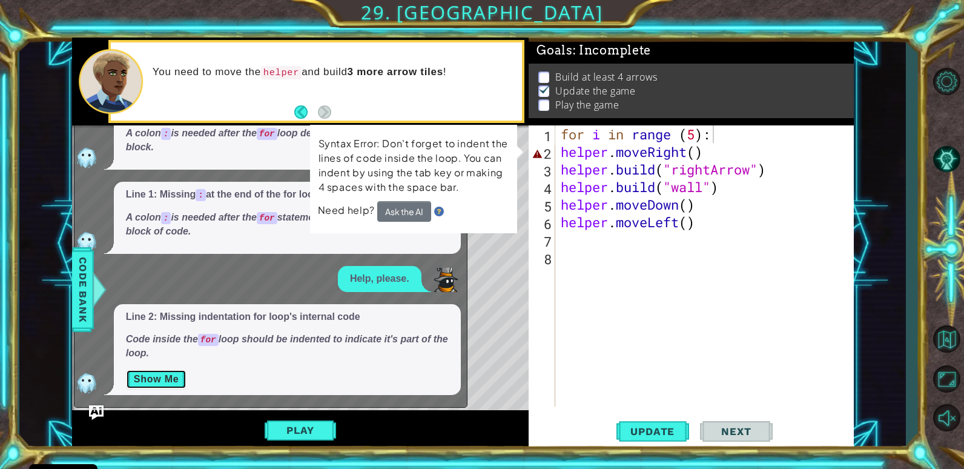
drag, startPoint x: 157, startPoint y: 382, endPoint x: 171, endPoint y: 379, distance: 14.3
click at [163, 382] on button "Show Me" at bounding box center [156, 379] width 61 height 19
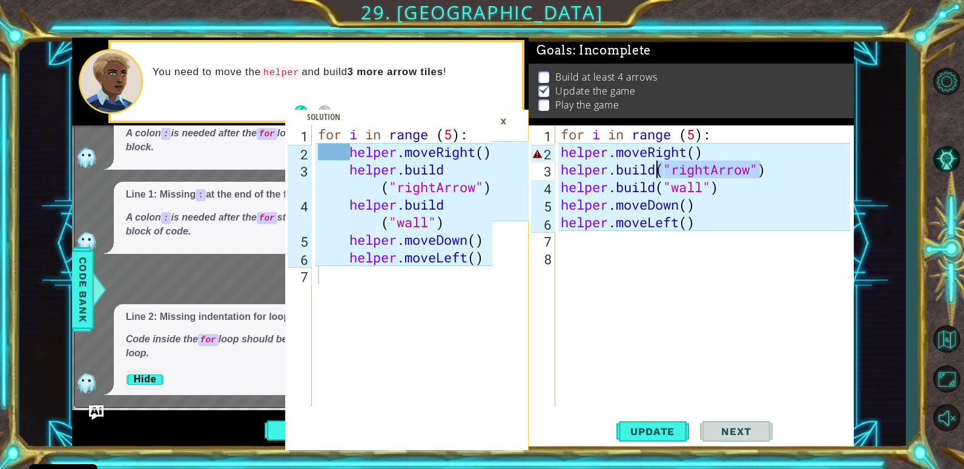
drag, startPoint x: 765, startPoint y: 170, endPoint x: 656, endPoint y: 177, distance: 109.3
click at [656, 177] on div "for i in range ( 5 ) : helper . moveRight ( ) helper . build ( "rightArrow" ) h…" at bounding box center [708, 283] width 298 height 316
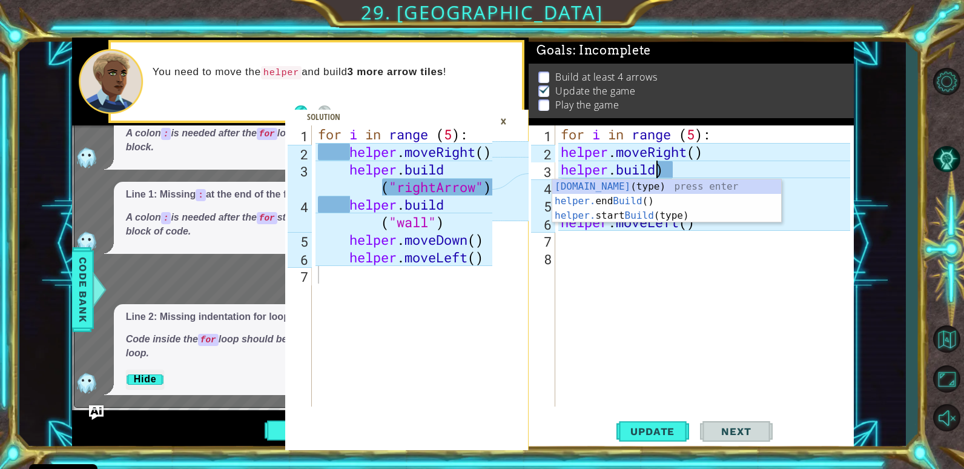
click at [687, 171] on div "for i in range ( 5 ) : helper . moveRight ( ) helper . build ) helper . build (…" at bounding box center [708, 283] width 298 height 316
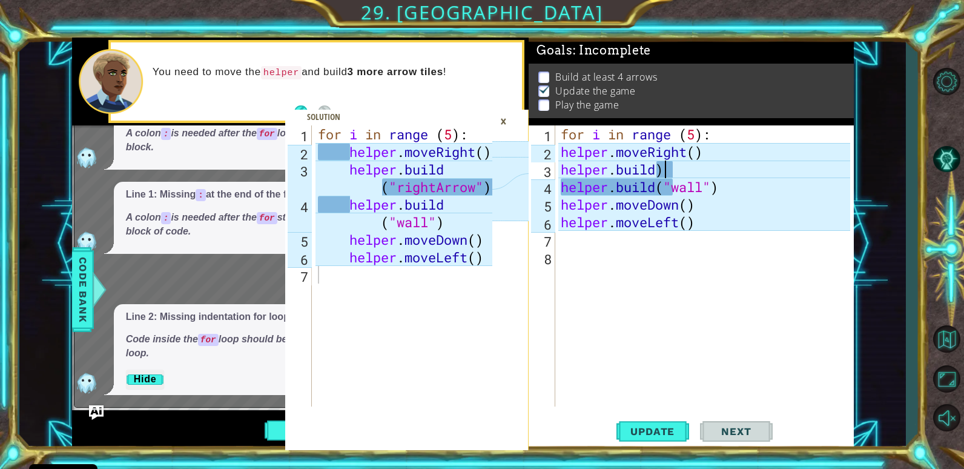
click at [805, 214] on div "for i in range ( 5 ) : helper . moveRight ( ) helper . build ) helper . build (…" at bounding box center [708, 283] width 298 height 316
click at [677, 164] on div "for i in range ( 5 ) : helper . moveRight ( ) helper . build ) helper . build (…" at bounding box center [708, 283] width 298 height 316
type textarea "[DOMAIN_NAME])"
click at [668, 170] on div "for i in range ( 5 ) : helper . moveRight ( ) helper . build ( wall ") helper .…" at bounding box center [708, 283] width 298 height 316
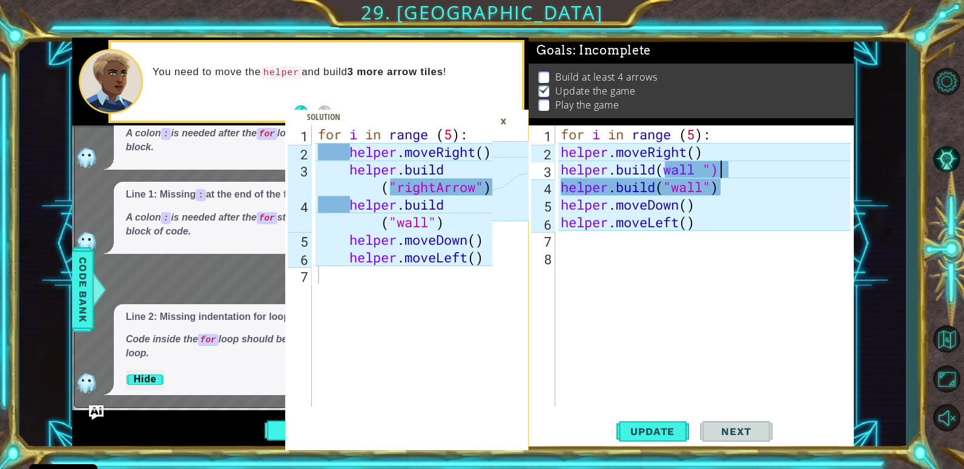
click at [734, 165] on div "for i in range ( 5 ) : helper . moveRight ( ) helper . build ( wall ") helper .…" at bounding box center [708, 283] width 298 height 316
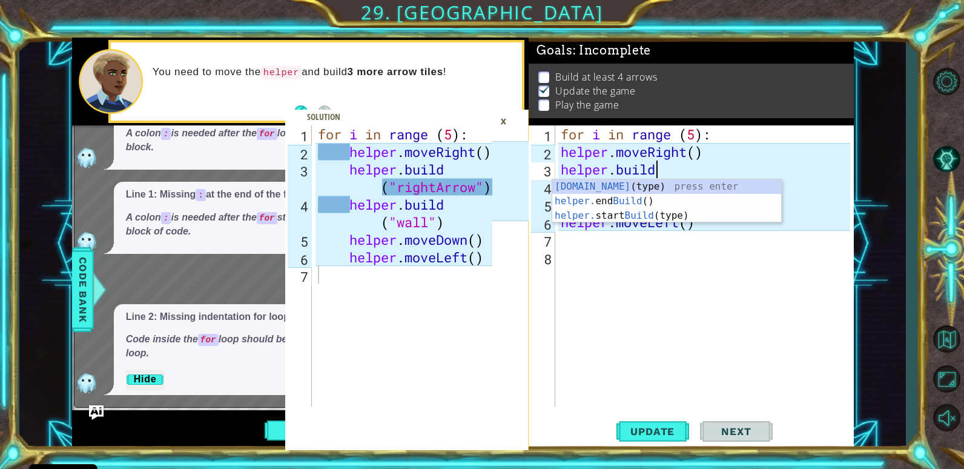
scroll to position [0, 4]
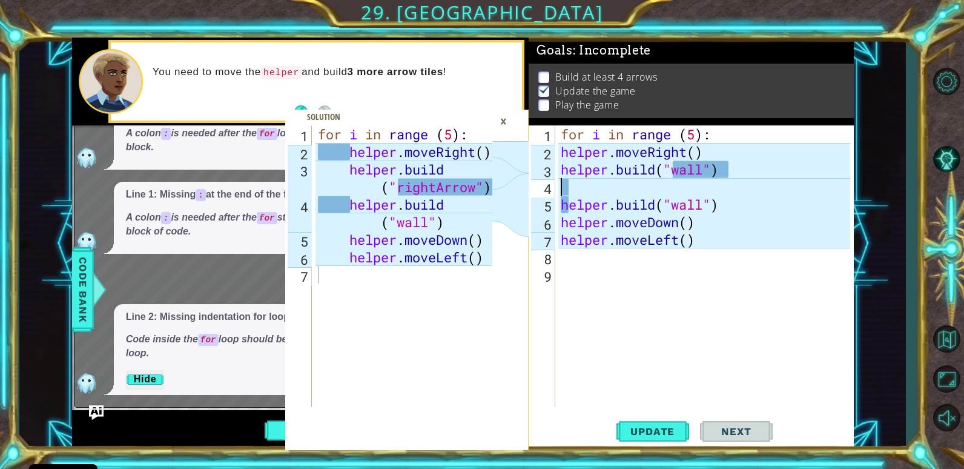
paste textarea "("rightArrow""
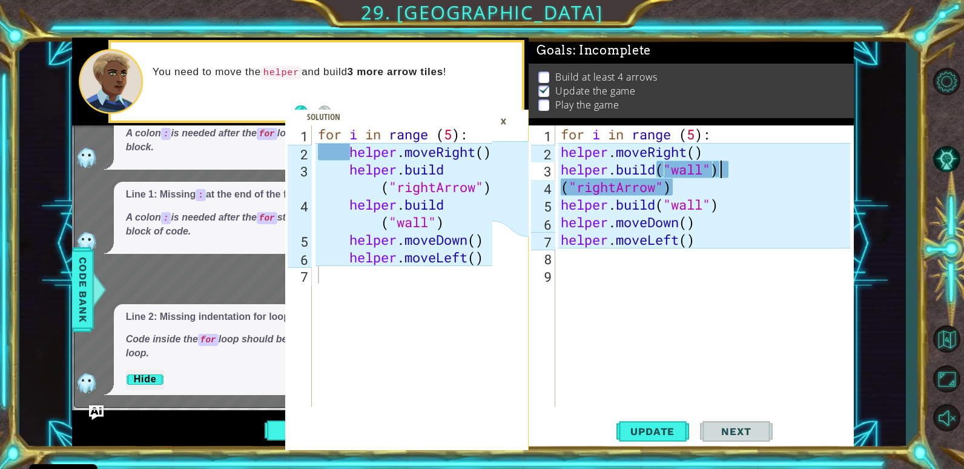
click at [732, 175] on div "for i in range ( 5 ) : helper . moveRight ( ) helper . build ( "wall" ) ( "righ…" at bounding box center [708, 283] width 298 height 316
click at [684, 178] on div "for i in range ( 5 ) : helper . moveRight ( ) helper . build ( ") ( "rightArrow…" at bounding box center [708, 283] width 298 height 316
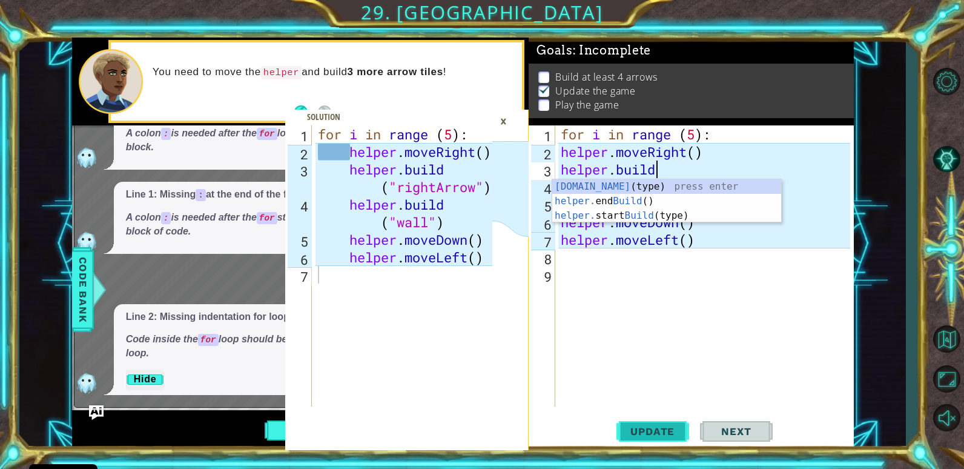
click at [675, 434] on span "Update" at bounding box center [653, 431] width 68 height 12
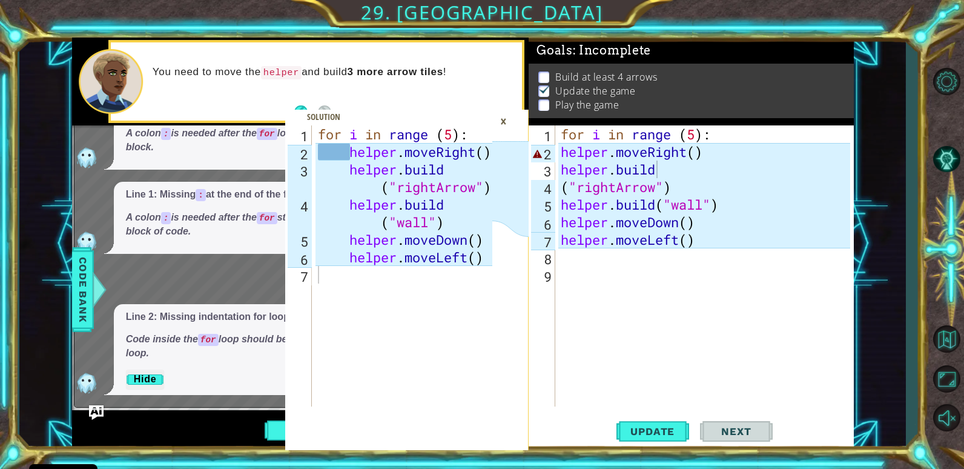
click at [508, 119] on div "×" at bounding box center [503, 121] width 19 height 21
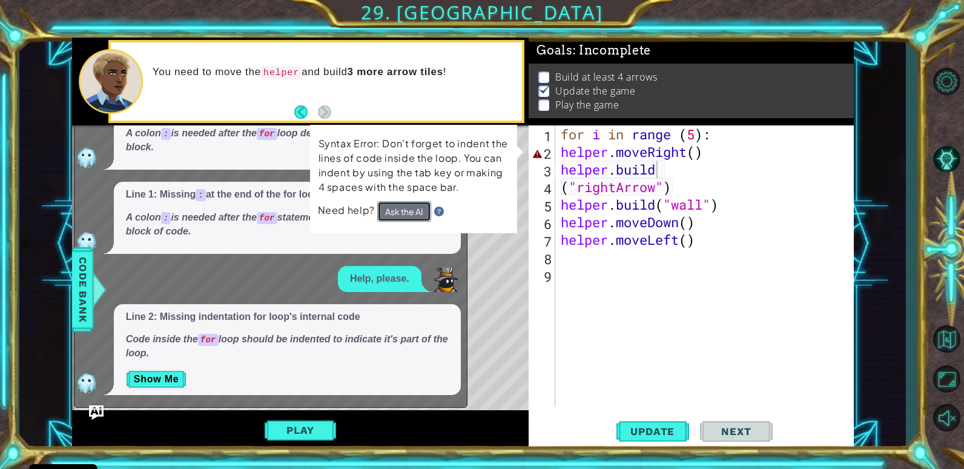
click at [418, 205] on button "Ask the AI" at bounding box center [404, 211] width 54 height 21
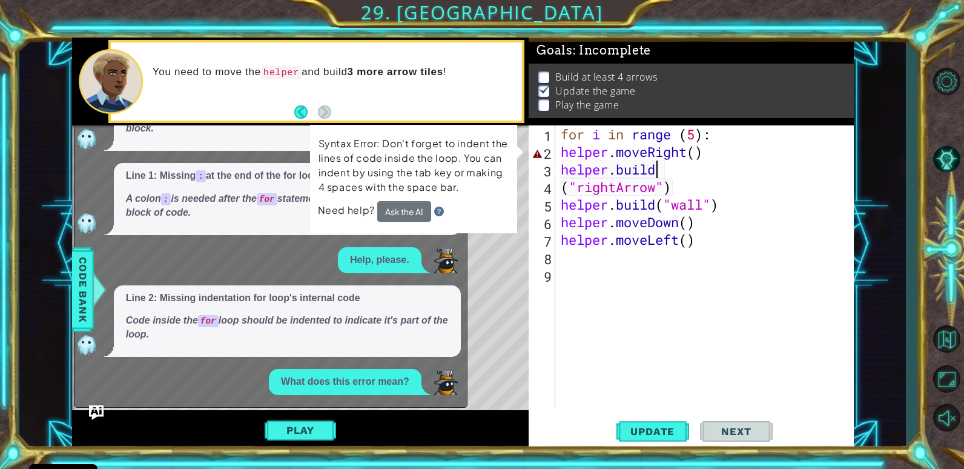
scroll to position [369, 0]
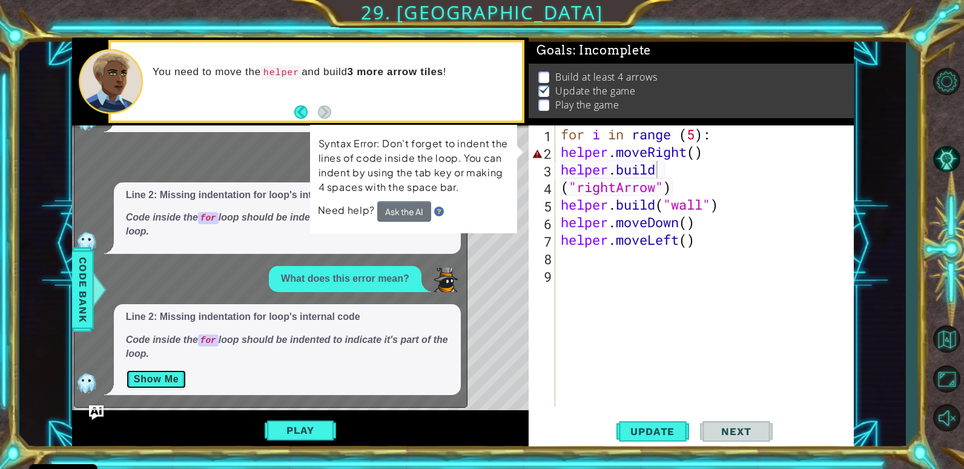
click at [167, 372] on button "Show Me" at bounding box center [156, 379] width 61 height 19
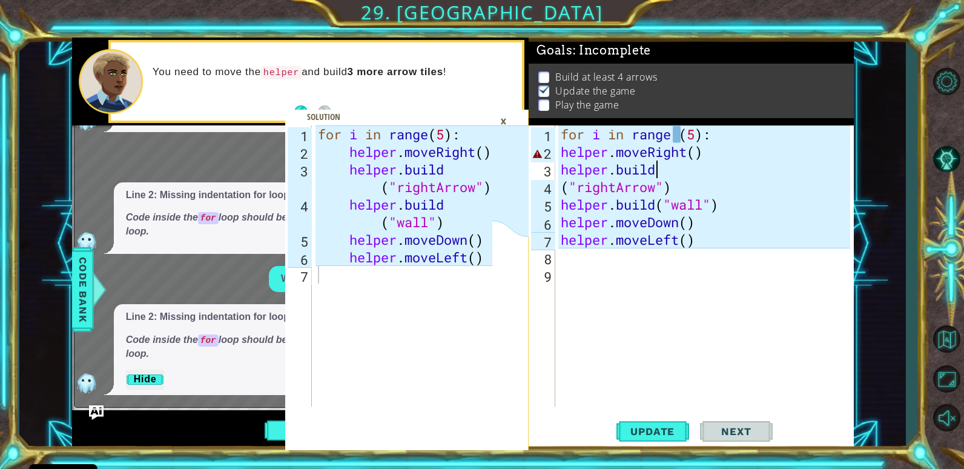
click at [560, 153] on div "for i in range ( 5 ) : helper . moveRight ( ) helper . build ( "rightArrow" ) h…" at bounding box center [708, 283] width 298 height 316
click at [557, 165] on div "helper.moveRight() 1 2 3 4 5 6 7 8 9 for i in range ( 5 ) : helper . moveRight …" at bounding box center [690, 265] width 322 height 281
click at [559, 167] on div "for i in range ( 5 ) : helper . moveRight ( ) helper . build ( "rightArrow" ) h…" at bounding box center [708, 283] width 298 height 316
type textarea "[DOMAIN_NAME]"
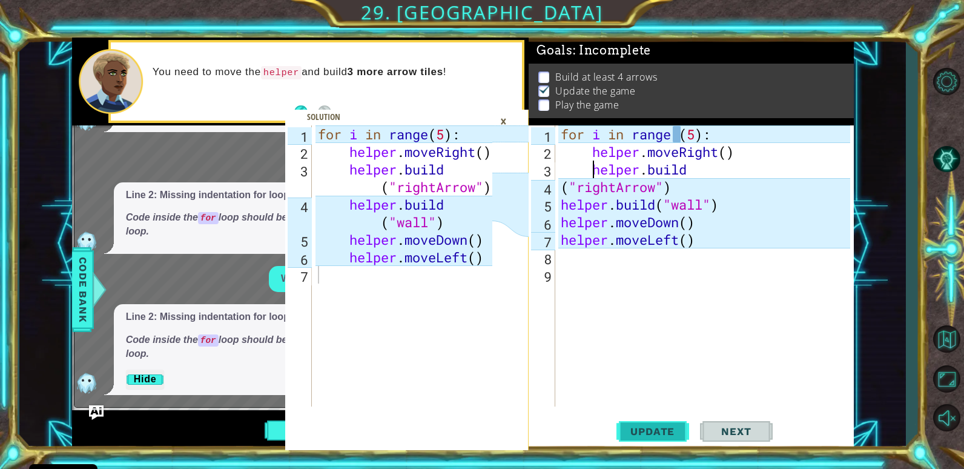
click at [660, 434] on span "Update" at bounding box center [653, 431] width 68 height 12
click at [863, 385] on div "1 2 3 4 5 6 7 for i in range ( 5 ) : helper . moveRight ( ) helper . build ( "r…" at bounding box center [463, 244] width 888 height 413
click at [508, 119] on div "×" at bounding box center [503, 121] width 19 height 21
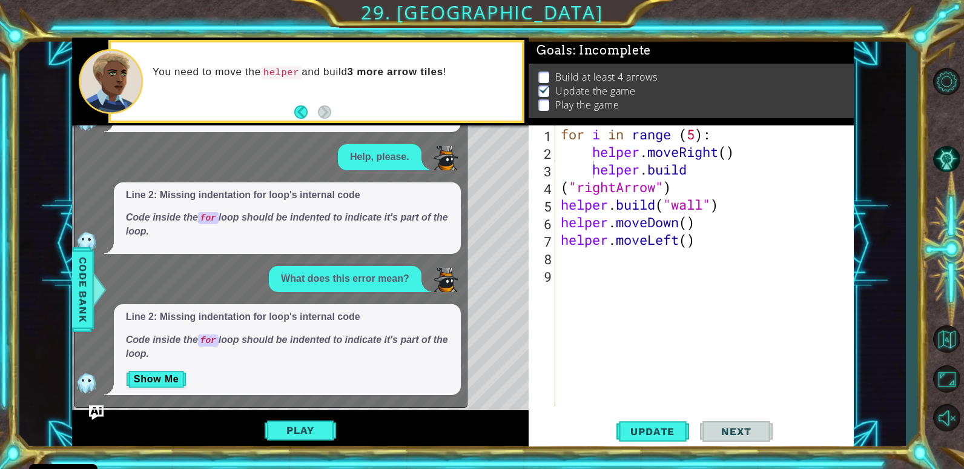
click at [308, 434] on button "Play" at bounding box center [300, 430] width 71 height 23
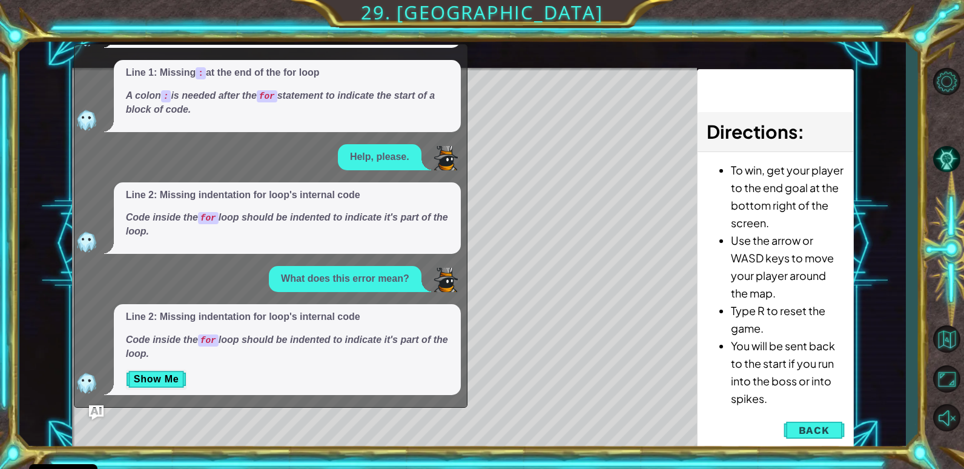
click at [502, 95] on div "Level Map" at bounding box center [352, 246] width 560 height 357
drag, startPoint x: 368, startPoint y: 71, endPoint x: 347, endPoint y: 27, distance: 48.8
click at [349, 32] on div "1 2 3 4 5 6 7 for i in range ( 5 ) : helper . moveRight ( ) helper . build ( "r…" at bounding box center [482, 234] width 964 height 469
click at [345, 27] on div "1 2 3 4 5 6 7 for i in range ( 5 ) : helper . moveRight ( ) helper . build ( "r…" at bounding box center [482, 234] width 964 height 469
click at [826, 427] on span "Back" at bounding box center [814, 430] width 31 height 12
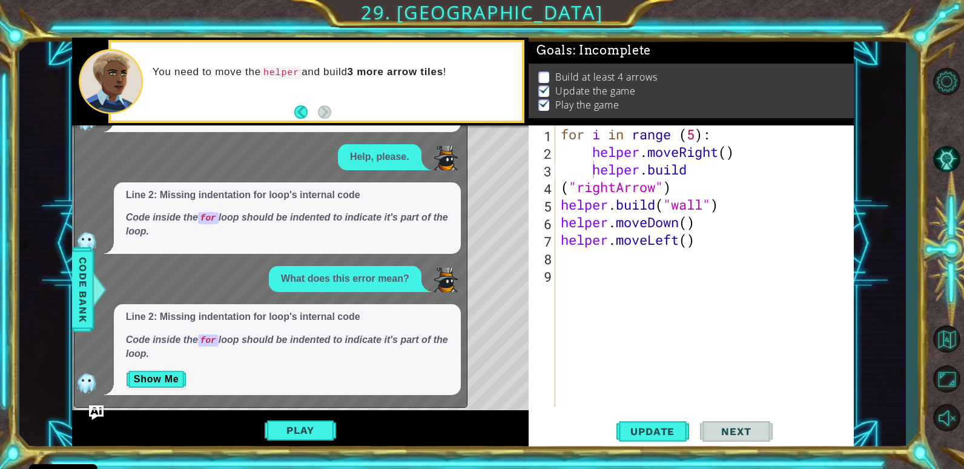
drag, startPoint x: 312, startPoint y: 106, endPoint x: 301, endPoint y: 115, distance: 14.2
click at [302, 113] on button "Back" at bounding box center [306, 111] width 24 height 13
click at [333, 110] on button "Next" at bounding box center [324, 112] width 22 height 22
click at [514, 290] on div "Level Map" at bounding box center [352, 303] width 560 height 357
drag, startPoint x: 513, startPoint y: 288, endPoint x: 503, endPoint y: 274, distance: 17.3
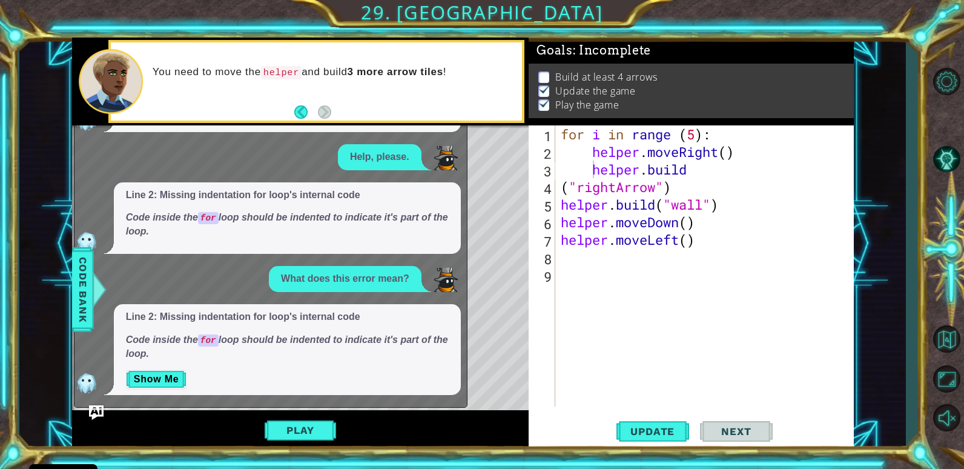
click at [508, 286] on div "Level Map" at bounding box center [352, 303] width 560 height 357
drag, startPoint x: 499, startPoint y: 267, endPoint x: 500, endPoint y: 258, distance: 8.5
click at [499, 263] on div "Level Map" at bounding box center [352, 303] width 560 height 357
drag, startPoint x: 500, startPoint y: 257, endPoint x: 534, endPoint y: 237, distance: 39.9
click at [527, 253] on div "Level Map" at bounding box center [352, 303] width 560 height 357
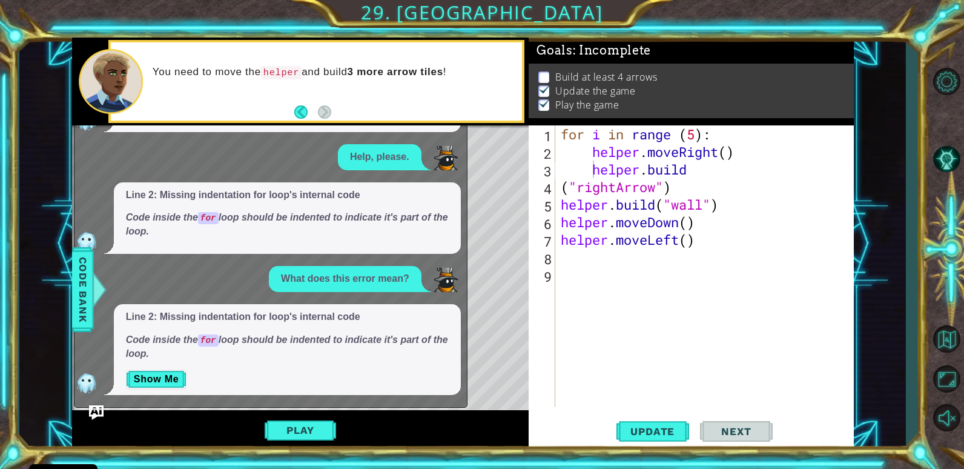
scroll to position [0, 0]
click at [567, 256] on div "for i in range ( 5 ) : helper . moveRight ( ) helper . build ( "rightArrow" ) h…" at bounding box center [708, 283] width 298 height 316
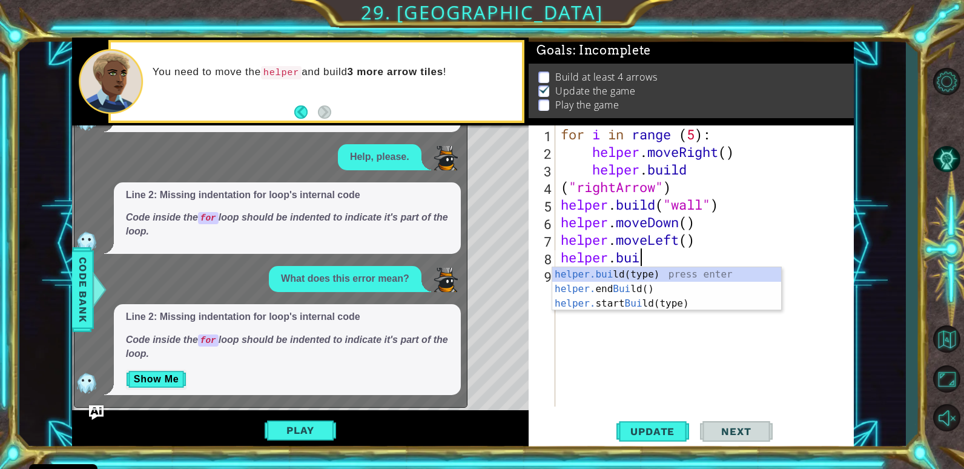
scroll to position [0, 4]
click at [696, 279] on div "helper.buil d(type) press enter helper. end Buil d() press enter helper. start …" at bounding box center [667, 303] width 229 height 73
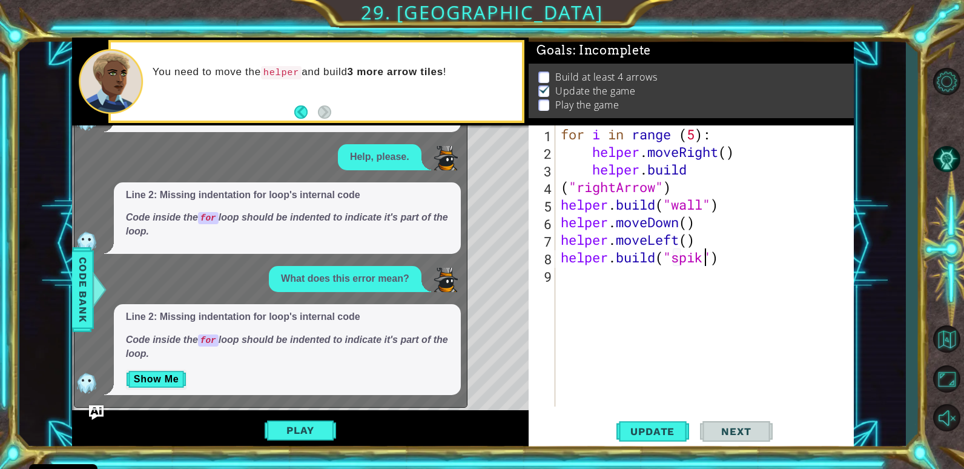
scroll to position [0, 7]
click at [649, 433] on span "Update" at bounding box center [653, 431] width 68 height 12
type textarea "[DOMAIN_NAME]("spikes")"
click at [645, 443] on button "Update" at bounding box center [653, 431] width 73 height 33
click at [646, 436] on span "Update" at bounding box center [653, 431] width 68 height 12
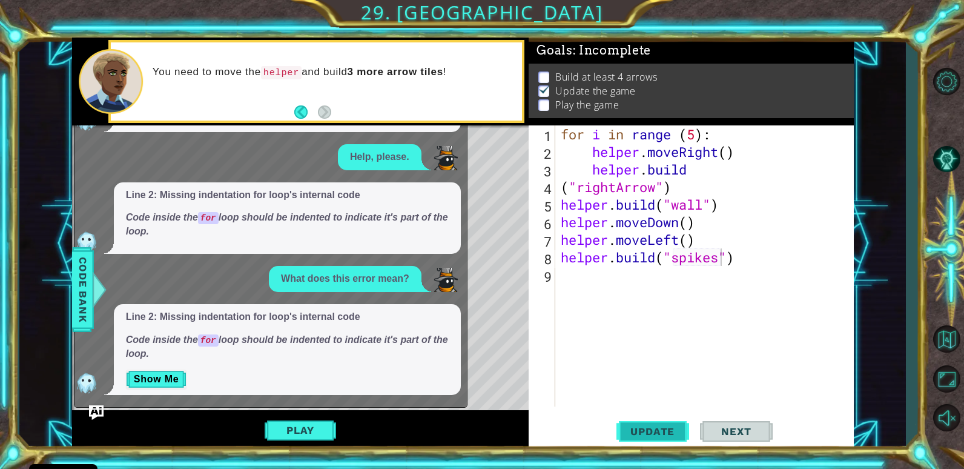
click at [647, 434] on span "Update" at bounding box center [653, 431] width 68 height 12
click at [317, 443] on div "Play" at bounding box center [300, 430] width 457 height 40
click at [322, 423] on button "Play" at bounding box center [300, 430] width 71 height 23
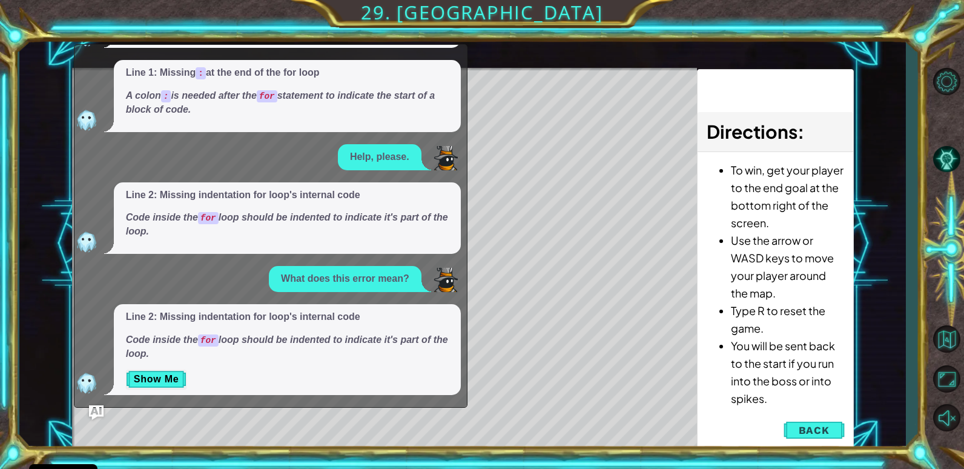
drag, startPoint x: 373, startPoint y: 228, endPoint x: 379, endPoint y: 205, distance: 23.8
click at [374, 228] on p "Code inside the for loop should be indented to indicate it's part of the loop." at bounding box center [287, 225] width 323 height 28
